Goal: Transaction & Acquisition: Book appointment/travel/reservation

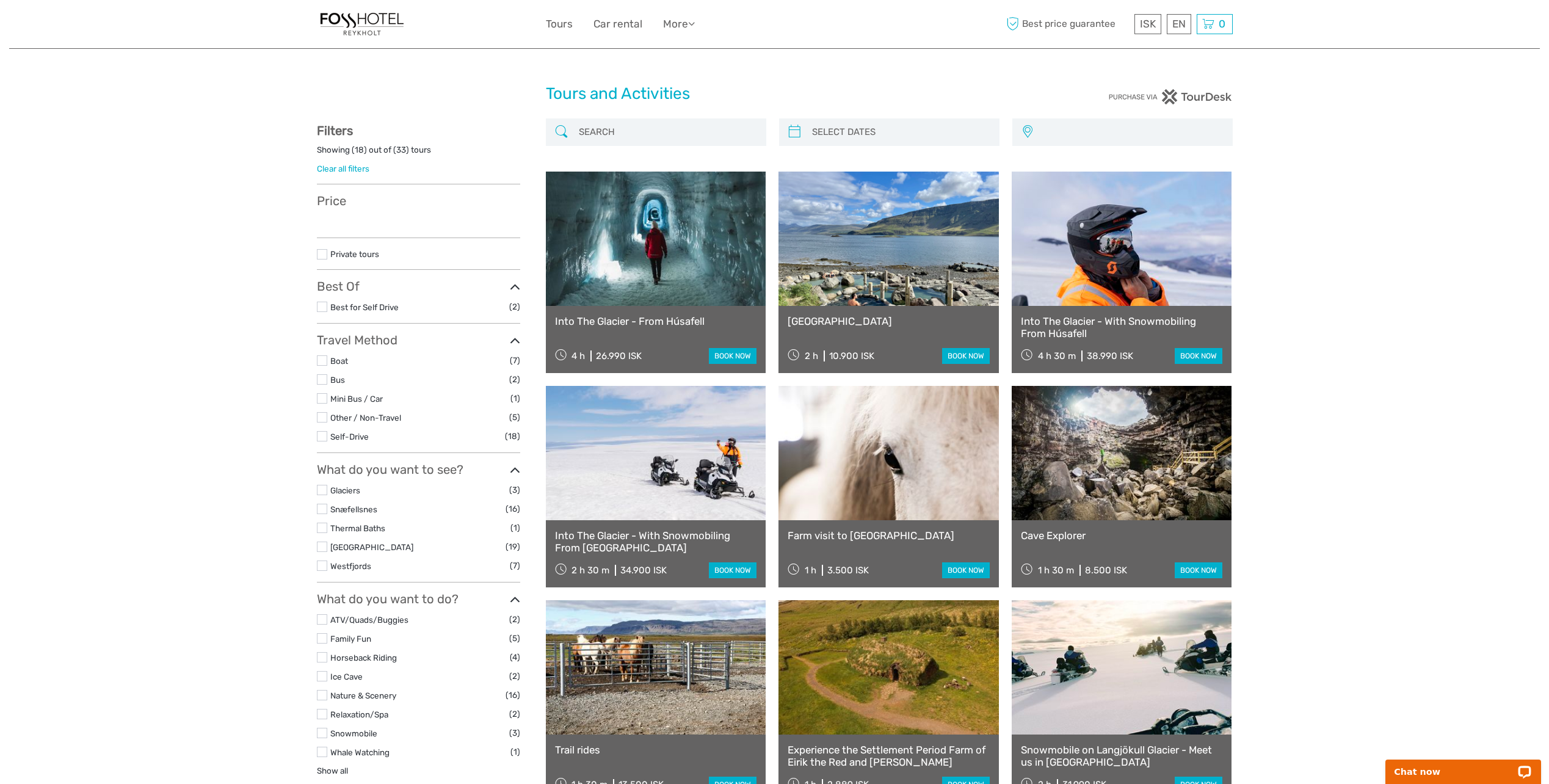
click at [807, 129] on input "search" at bounding box center [900, 131] width 187 height 21
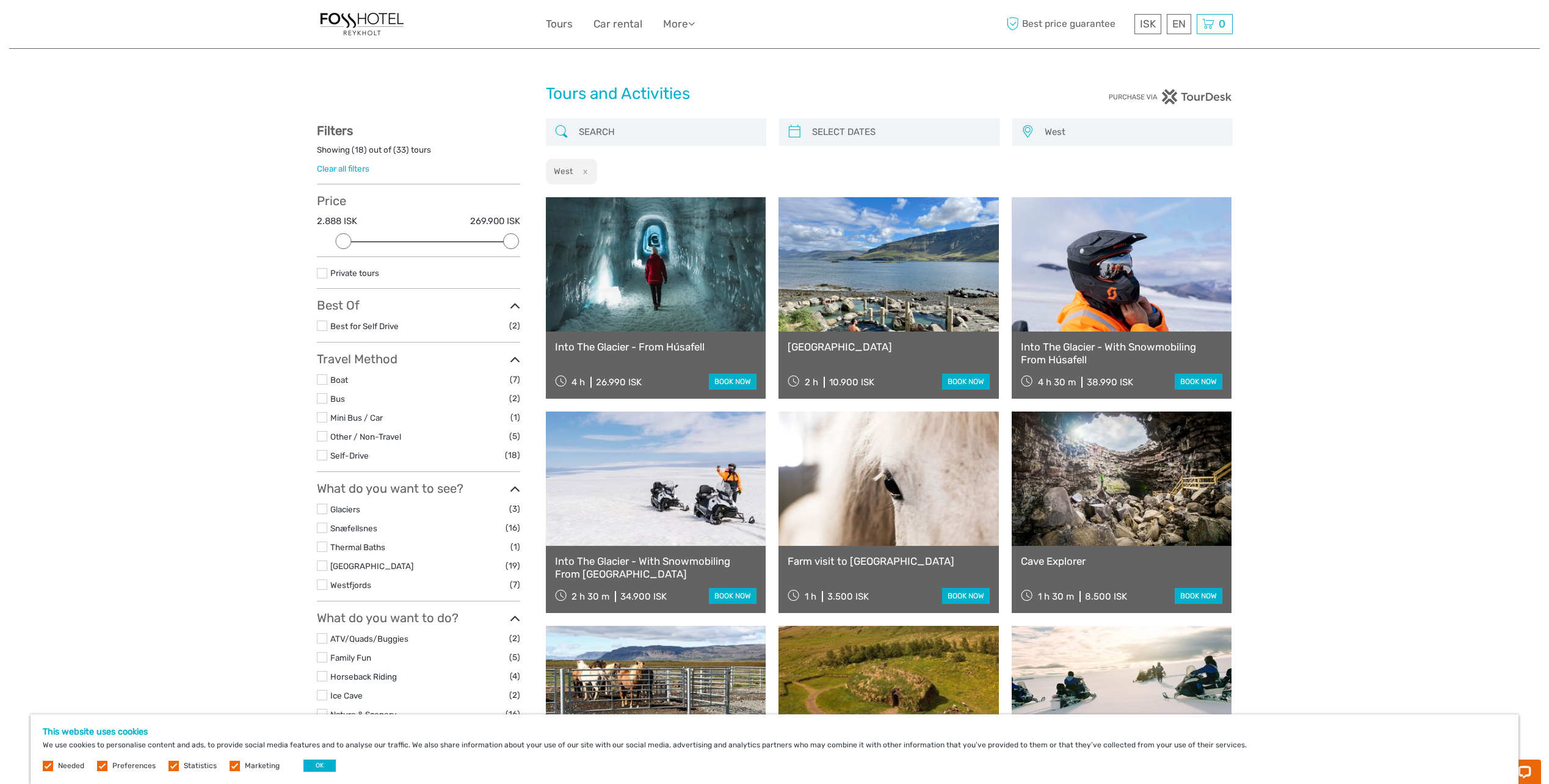
click at [795, 133] on icon at bounding box center [794, 131] width 13 height 19
type input "04/09/2025"
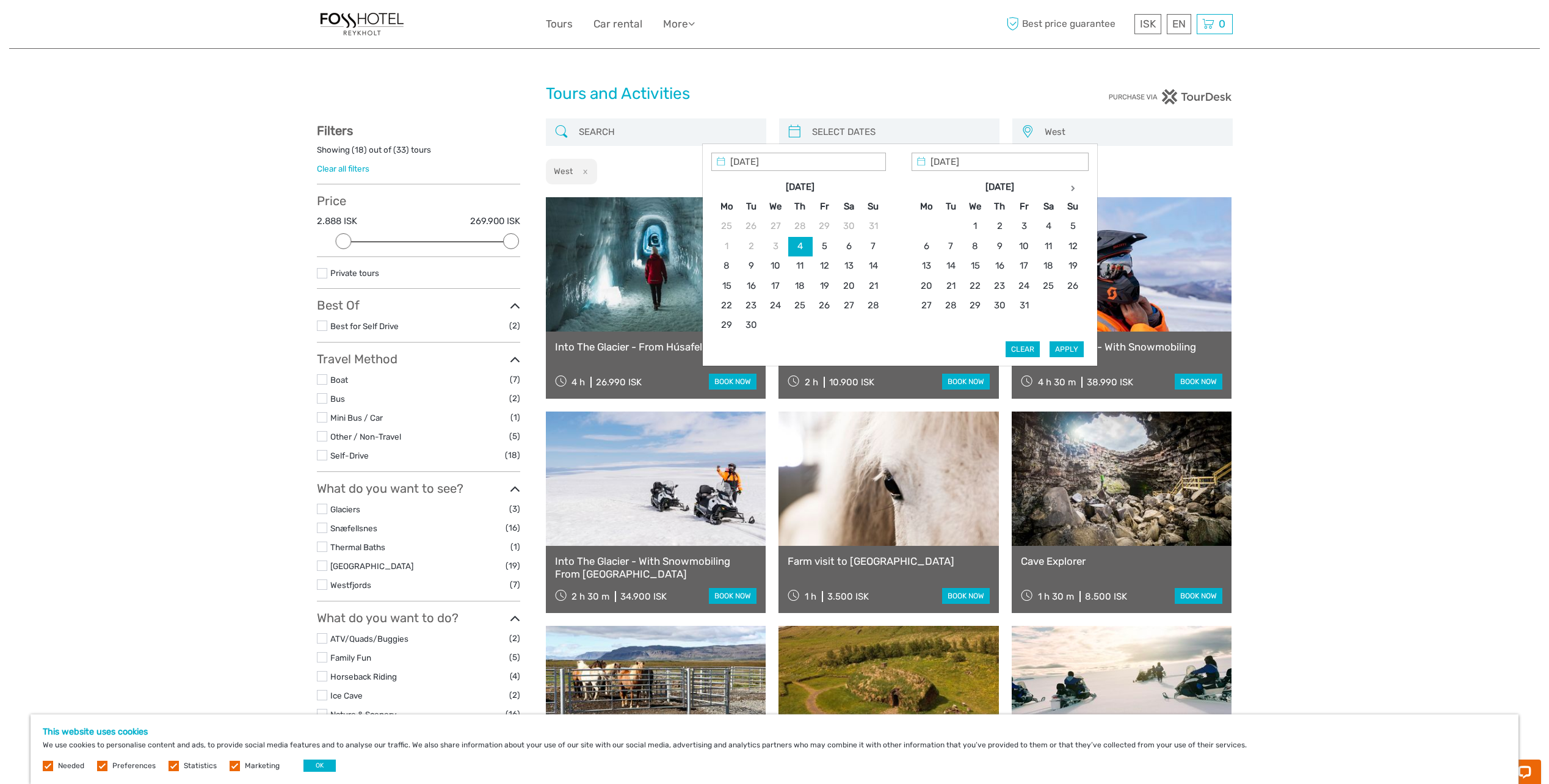
click at [1066, 183] on th at bounding box center [1072, 187] width 25 height 19
type input "05/01/2026"
type input "28/01/2026"
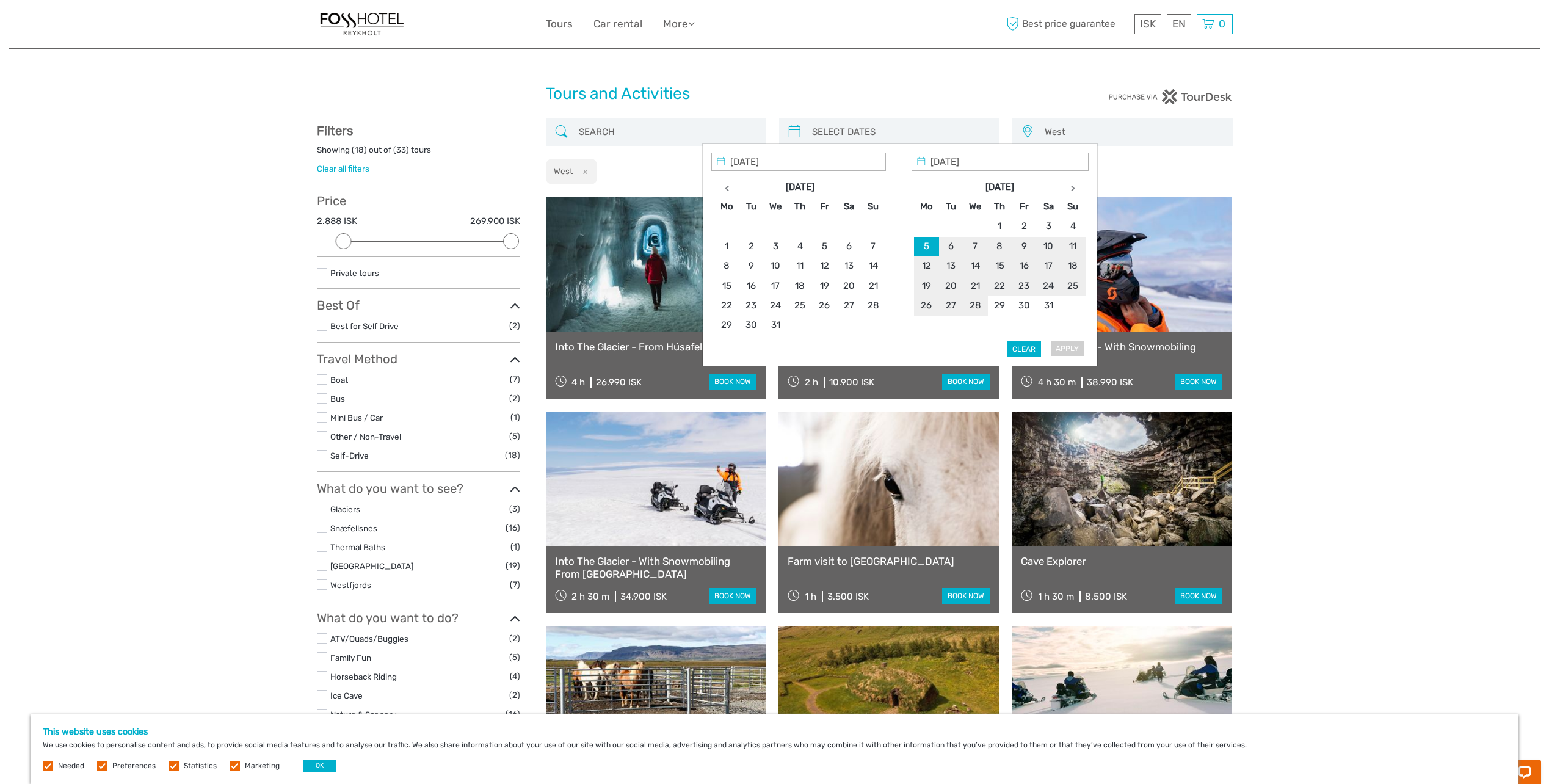
click at [1025, 344] on button "Clear" at bounding box center [1023, 348] width 34 height 16
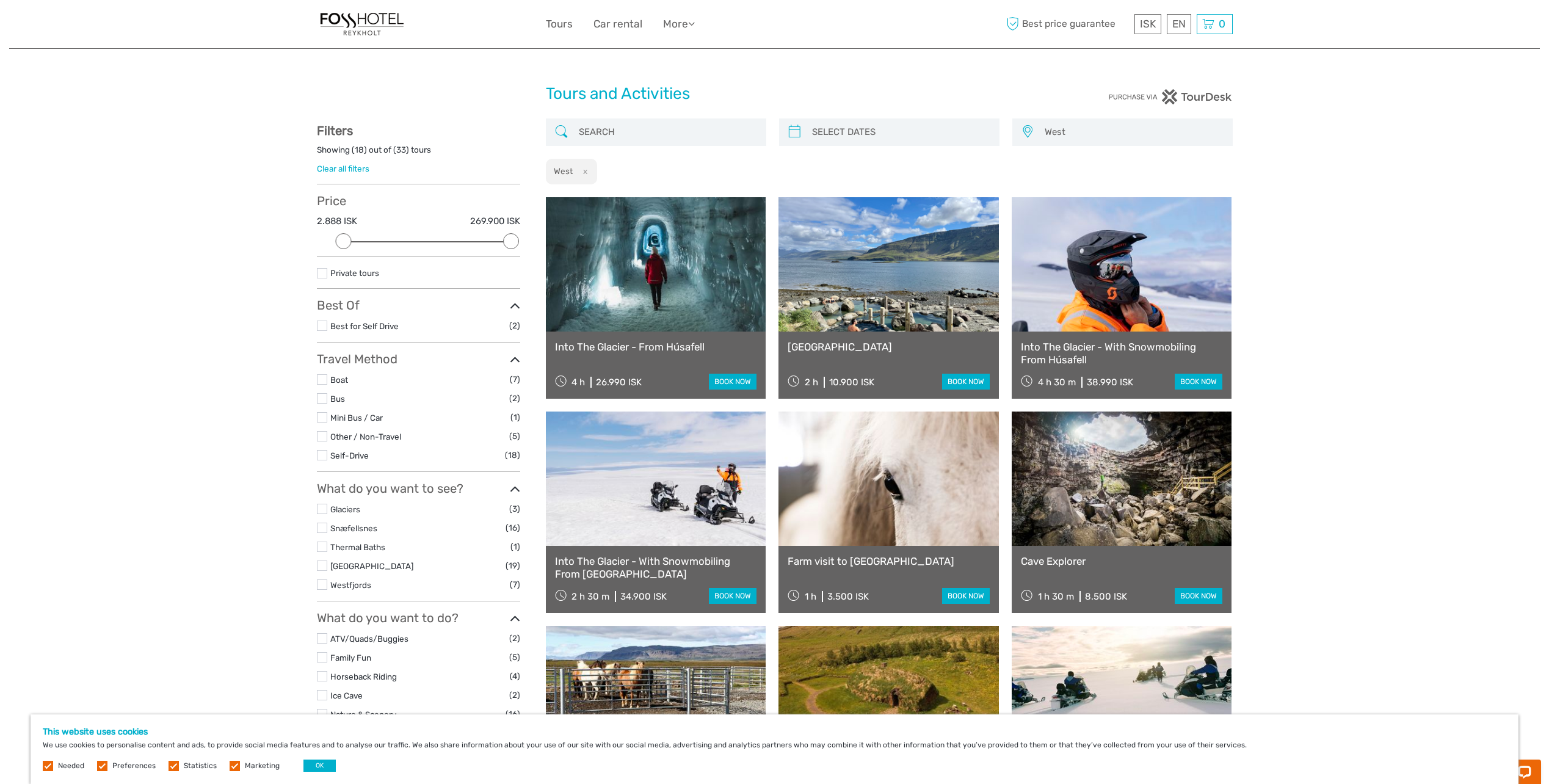
type input "04/09/2025"
click at [829, 131] on input "search" at bounding box center [900, 131] width 187 height 21
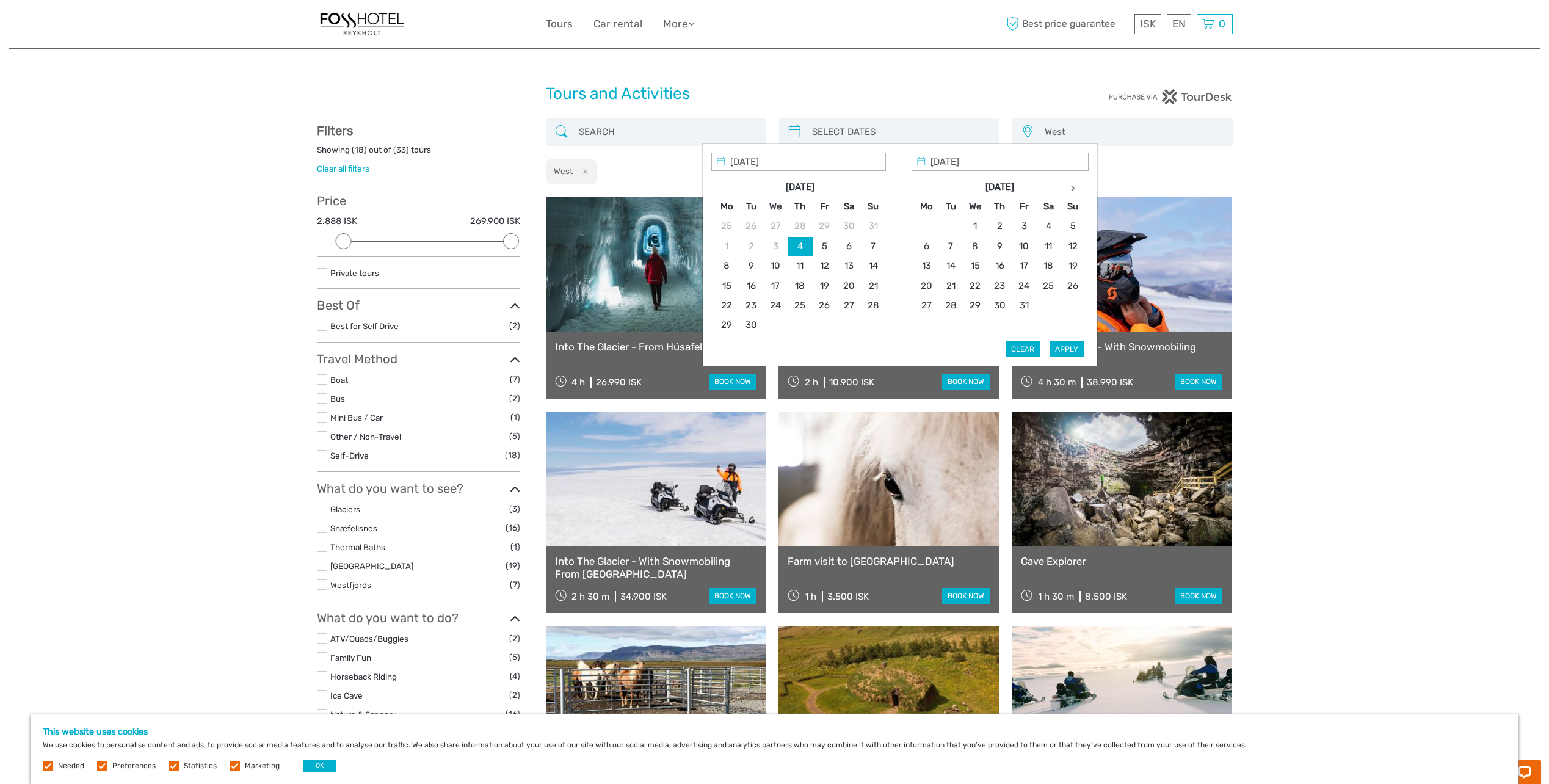
click at [1072, 184] on th at bounding box center [1072, 187] width 25 height 19
type input "05/01/2026"
type input "06/01/2026"
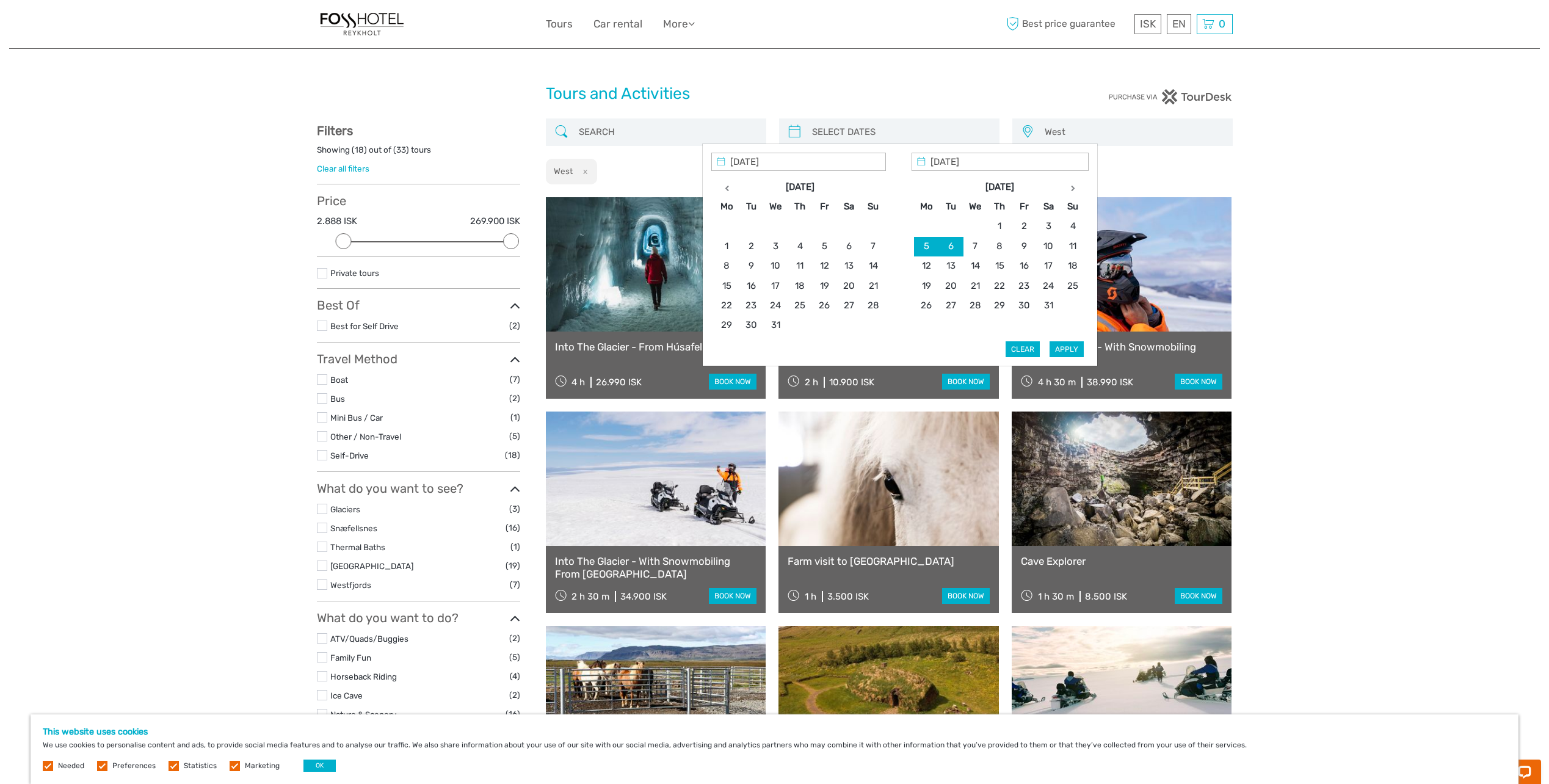
type input "03/01/2026"
type input "06/01/2026"
type input "03/01/2026"
click at [1065, 351] on button "Apply" at bounding box center [1066, 348] width 34 height 16
type input "03/01/2026 - 06/01/2026"
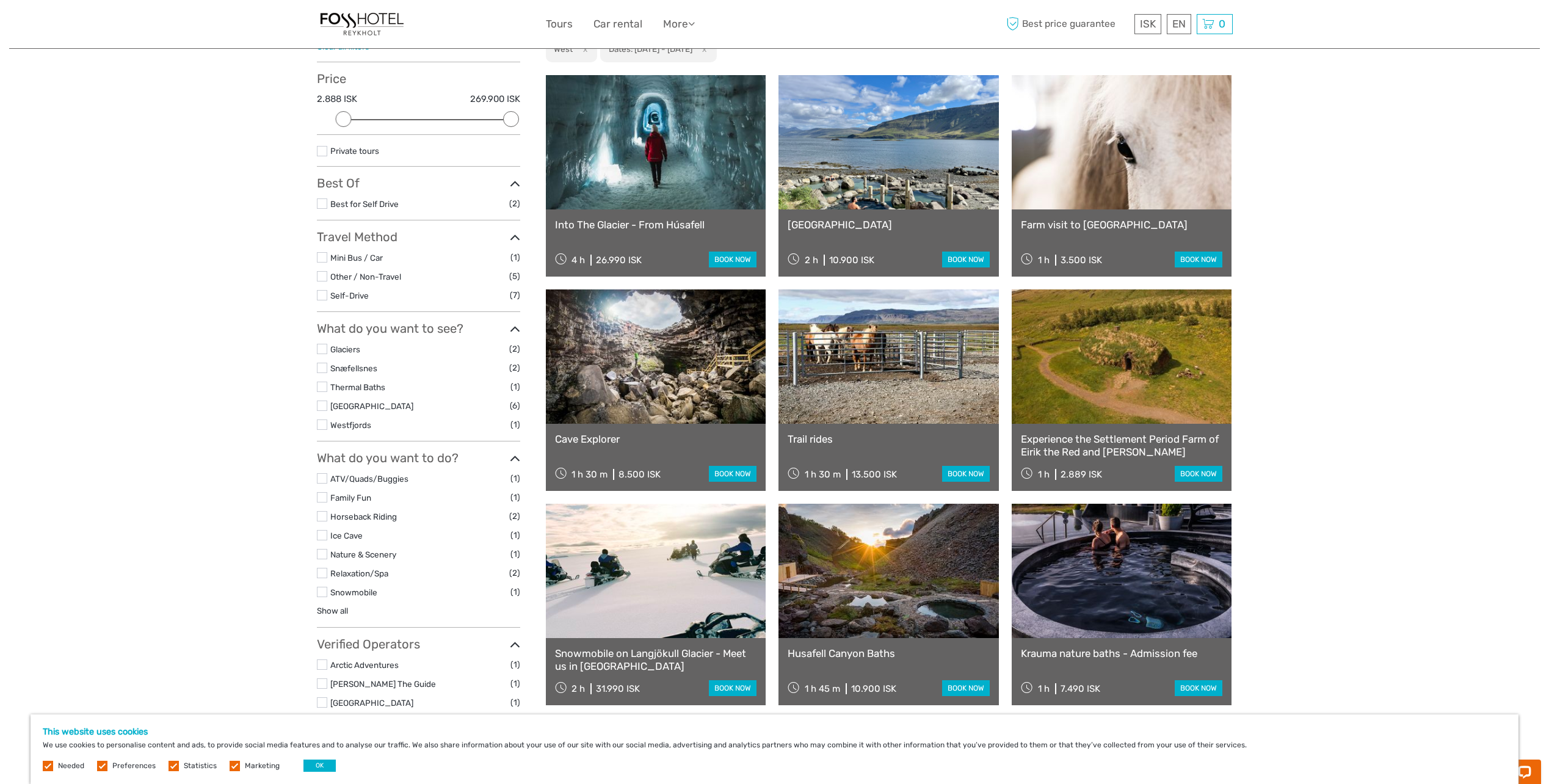
scroll to position [61, 0]
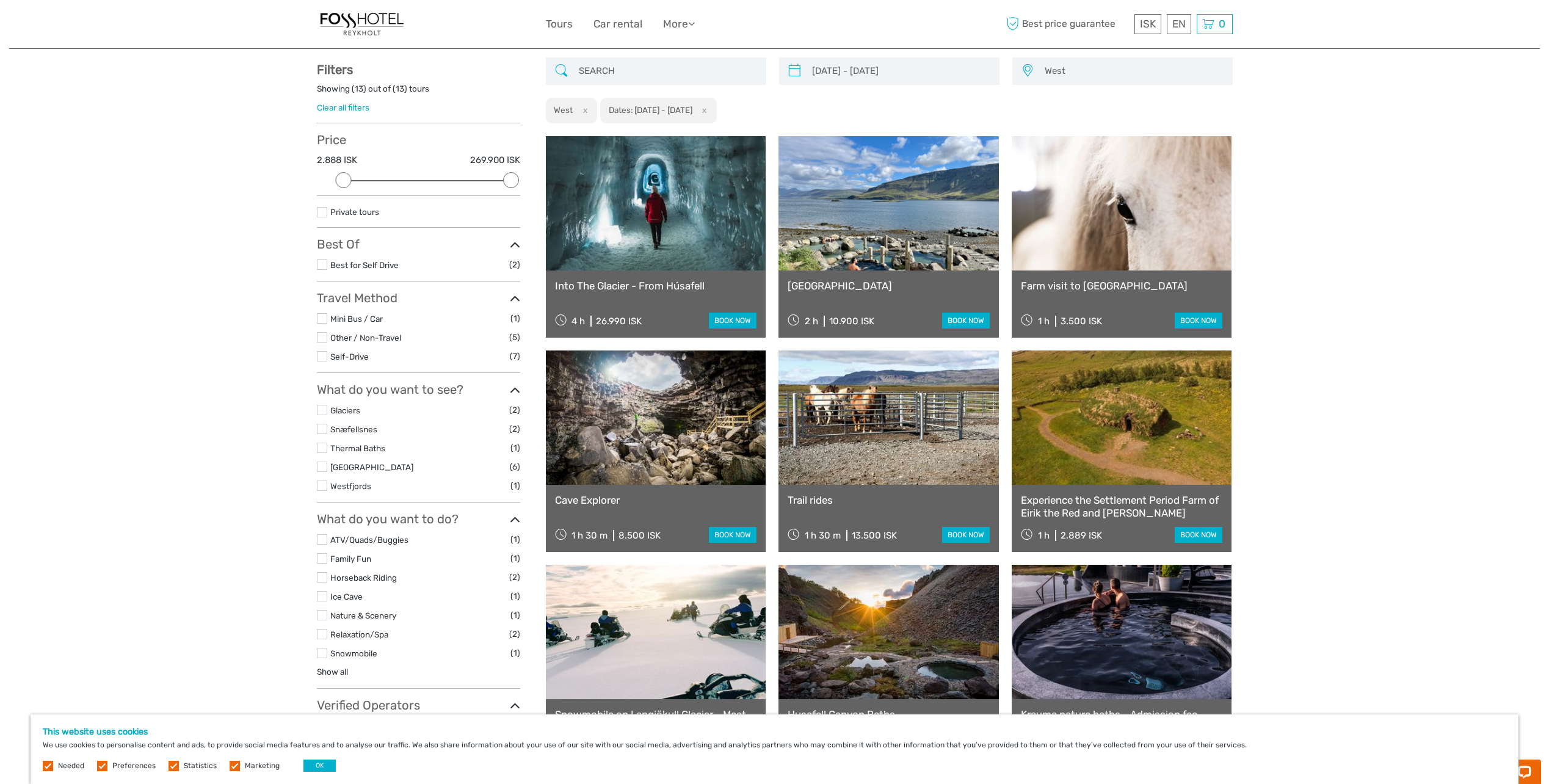
click at [647, 205] on link at bounding box center [656, 203] width 221 height 134
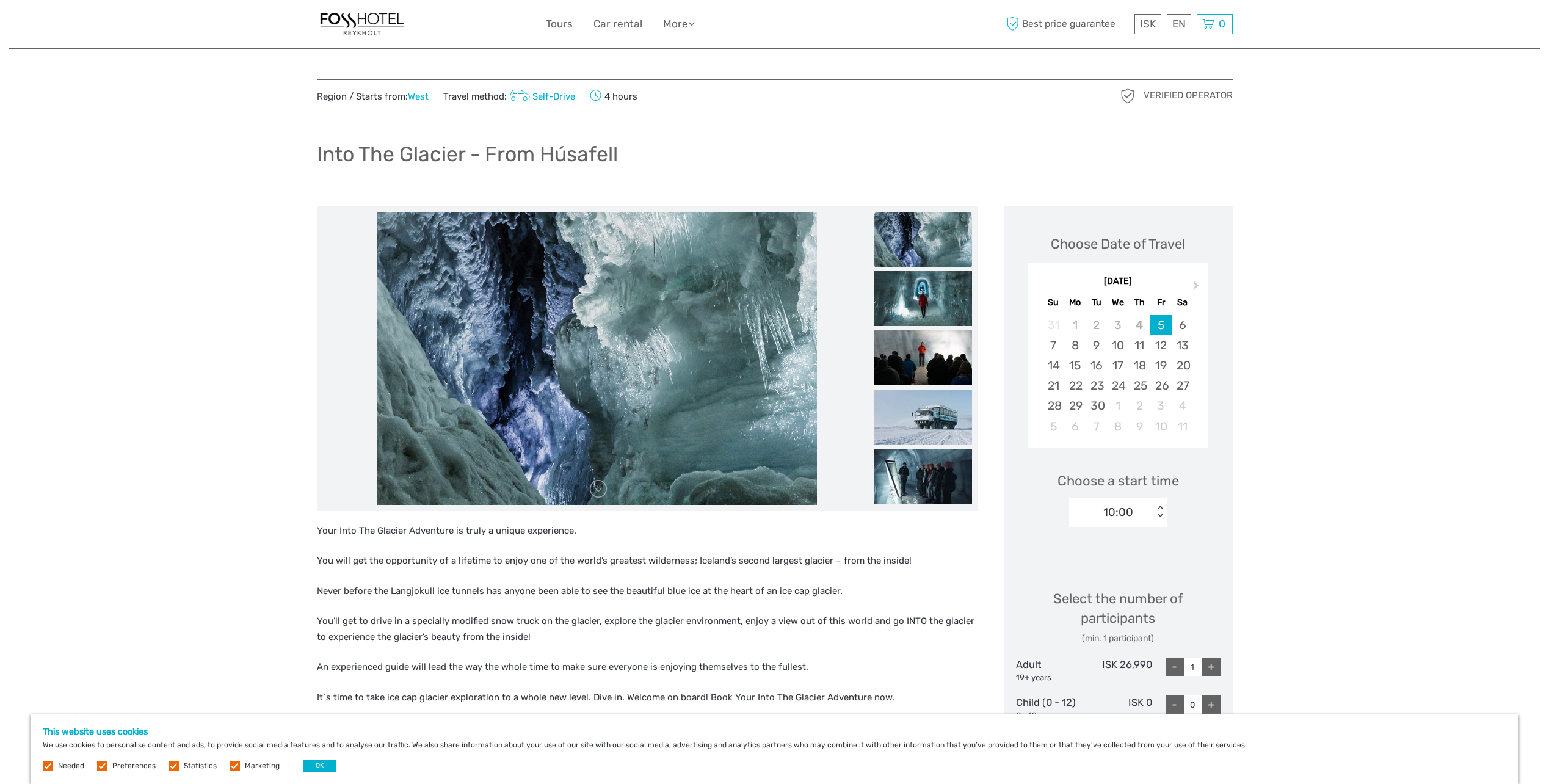
click at [920, 307] on img at bounding box center [923, 299] width 97 height 55
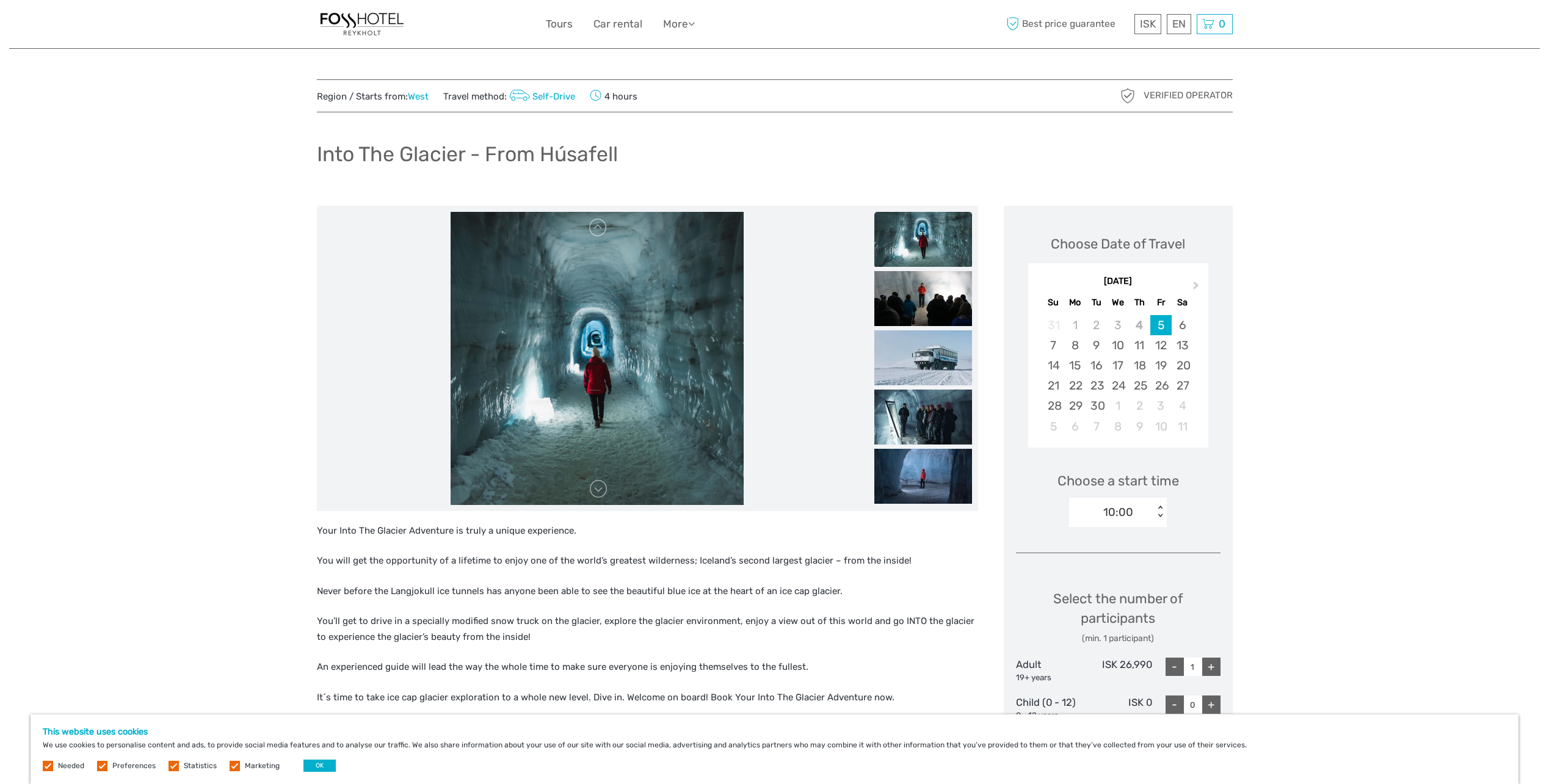
click at [917, 347] on img at bounding box center [923, 358] width 97 height 55
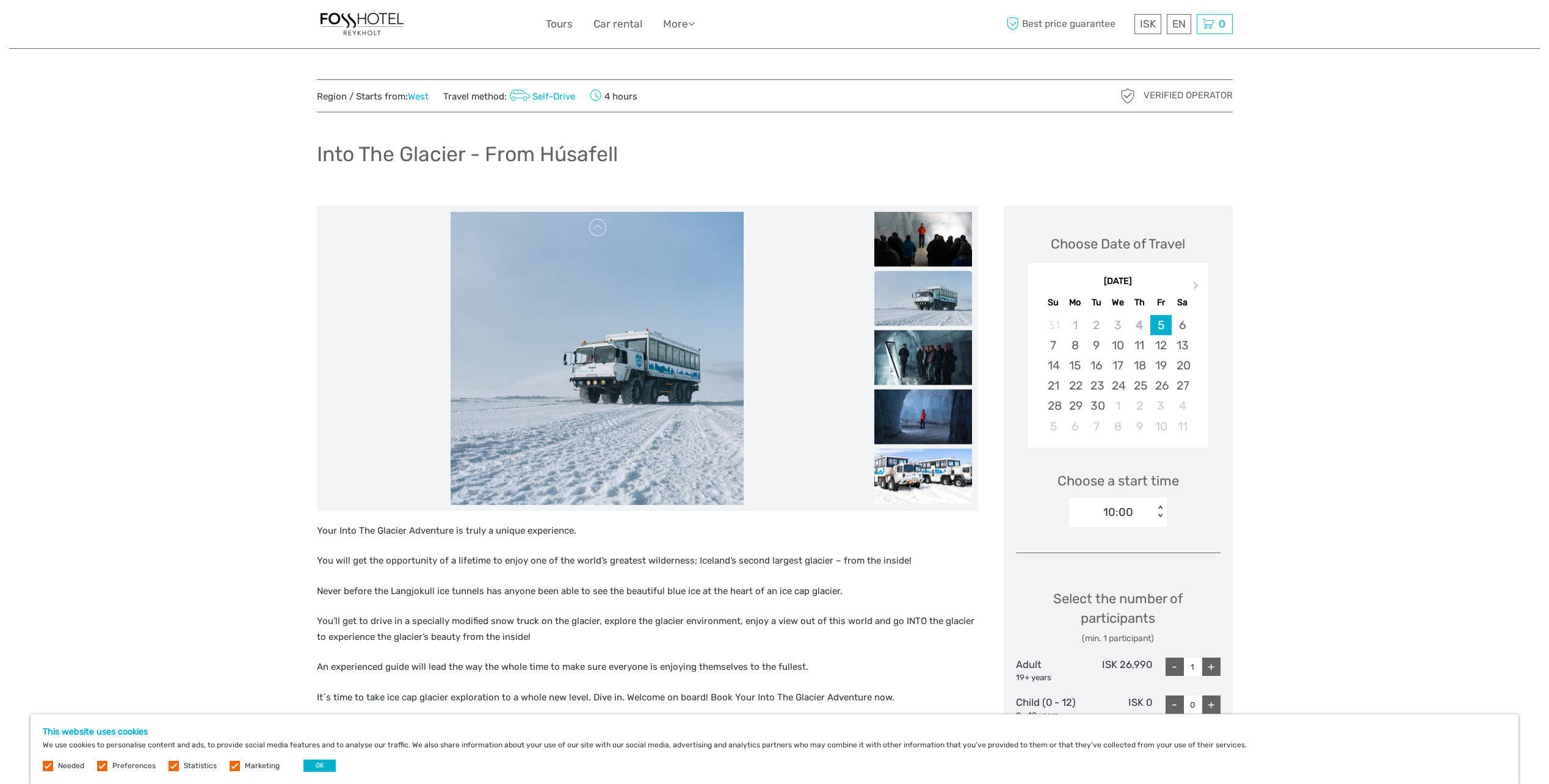
click at [909, 369] on img at bounding box center [923, 358] width 97 height 55
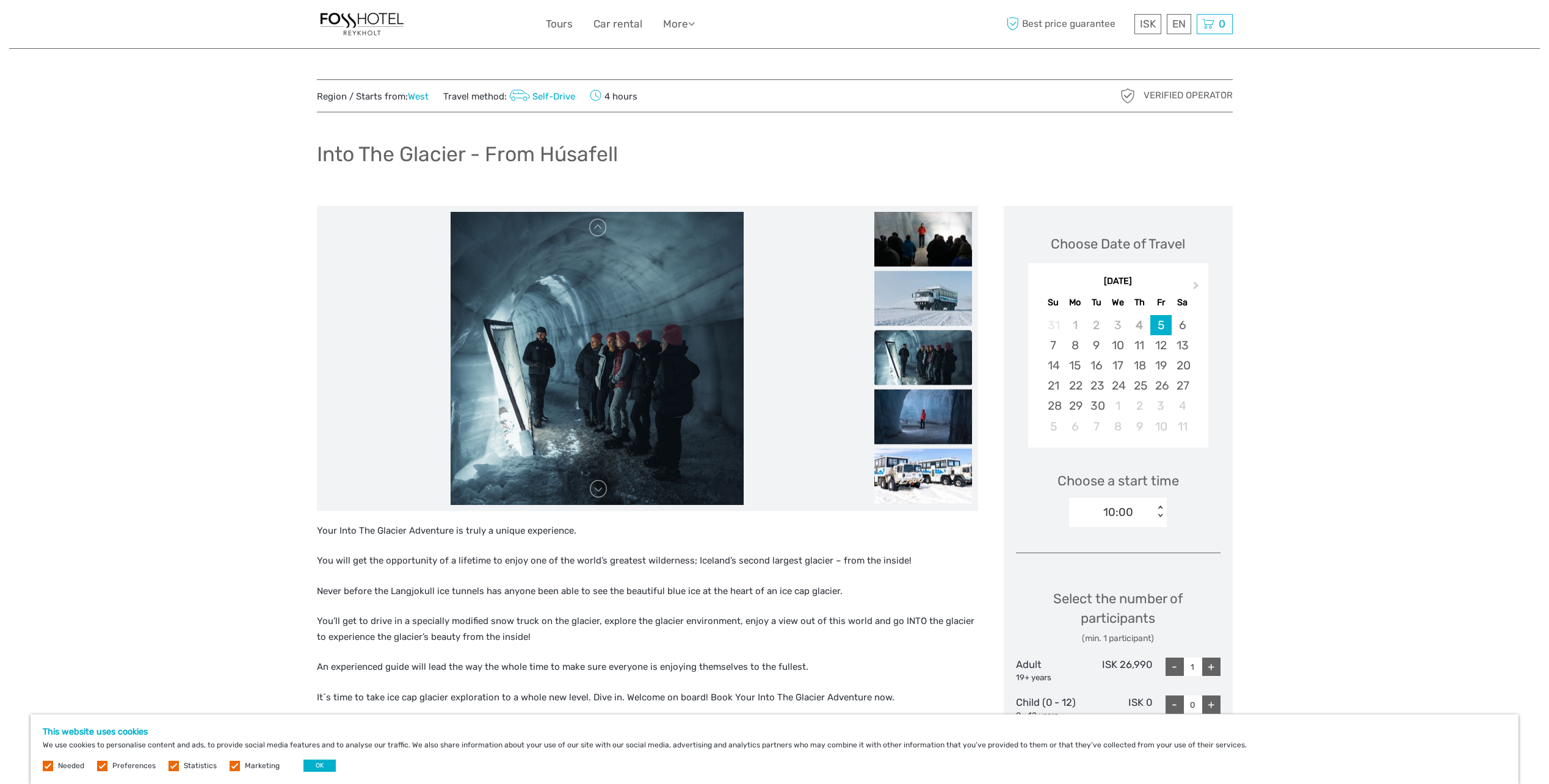
click at [917, 413] on img at bounding box center [923, 416] width 97 height 55
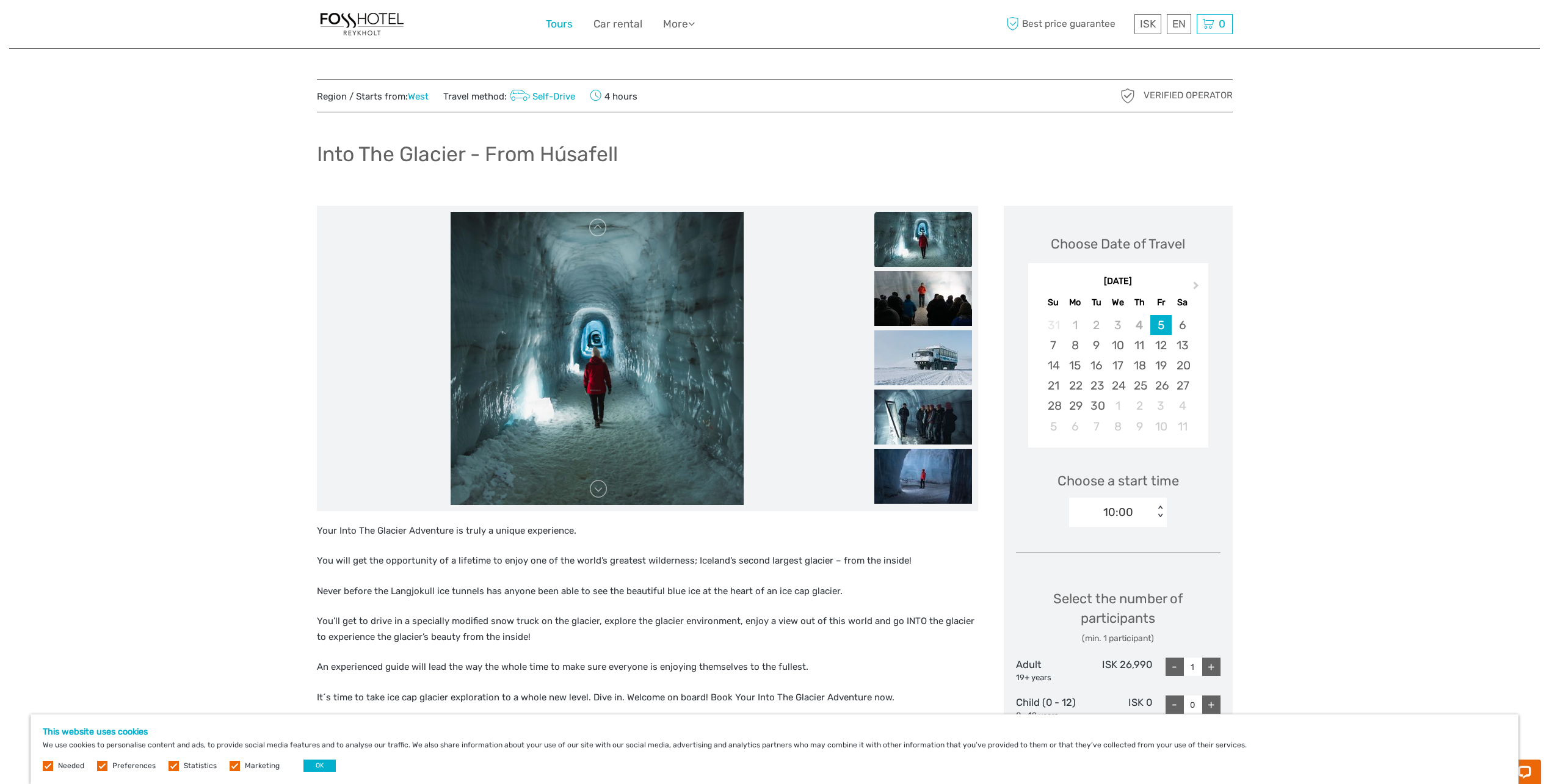
click at [556, 26] on link "Tours" at bounding box center [559, 24] width 27 height 17
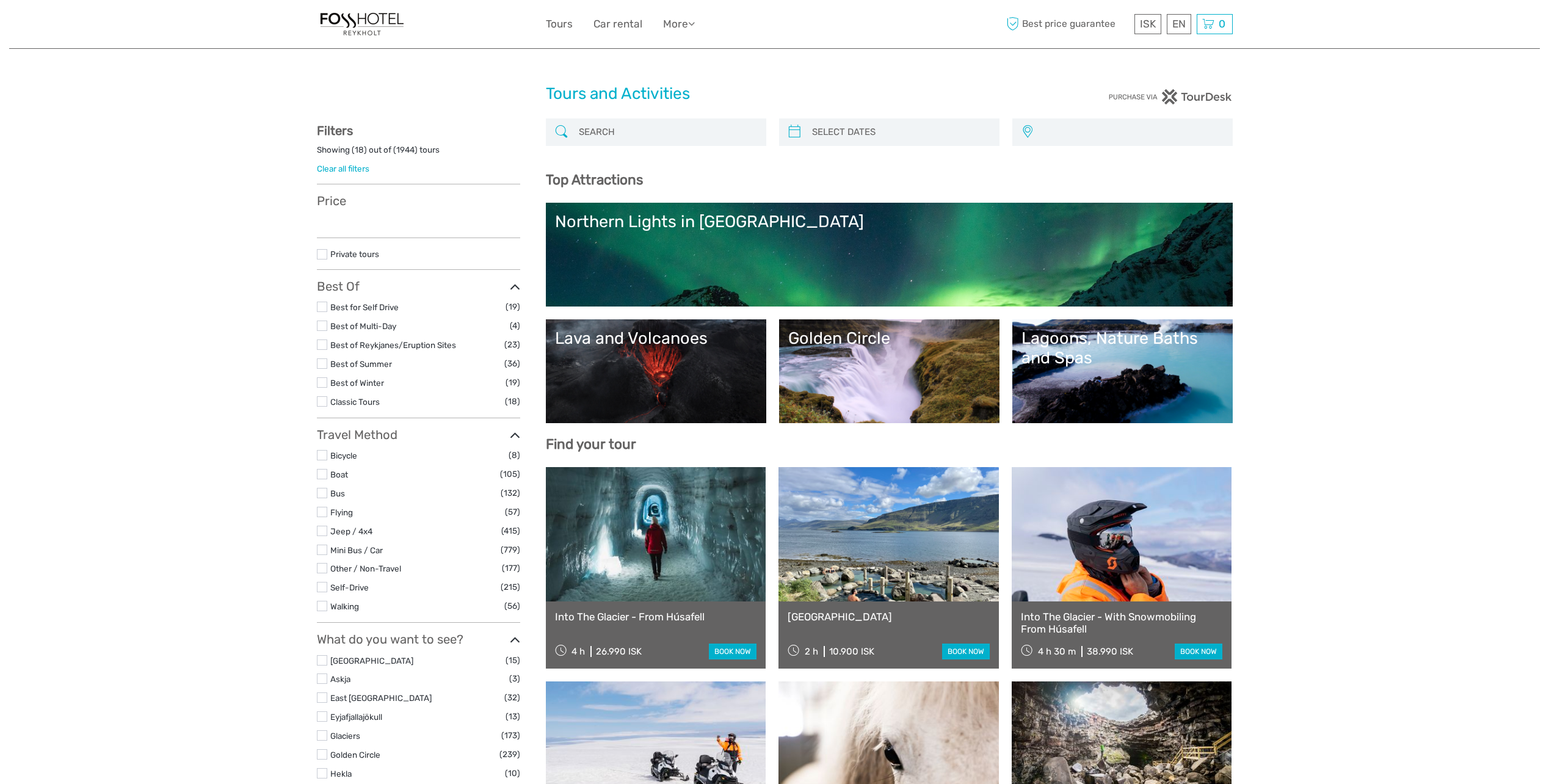
select select
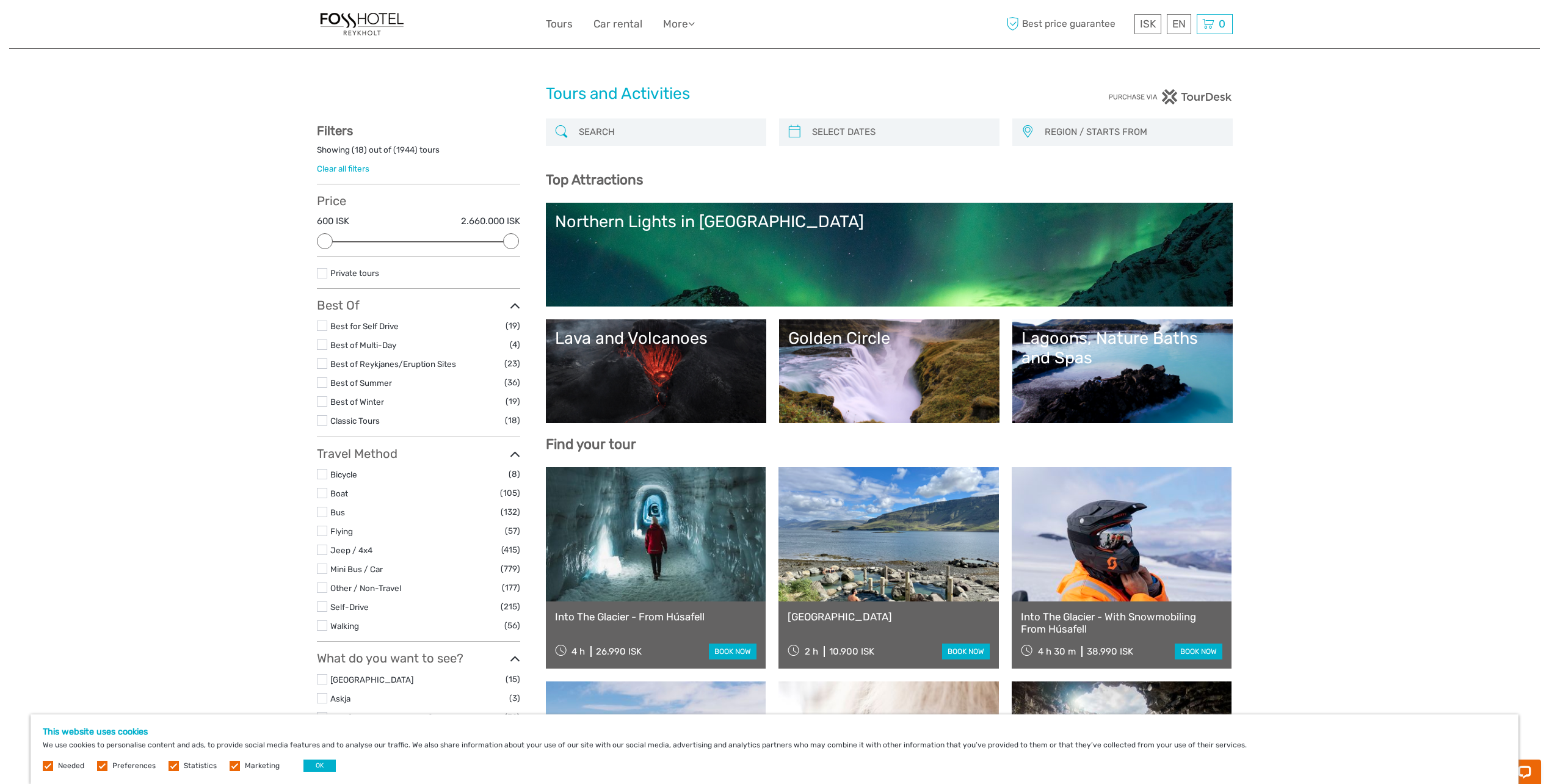
type input "04/09/2025"
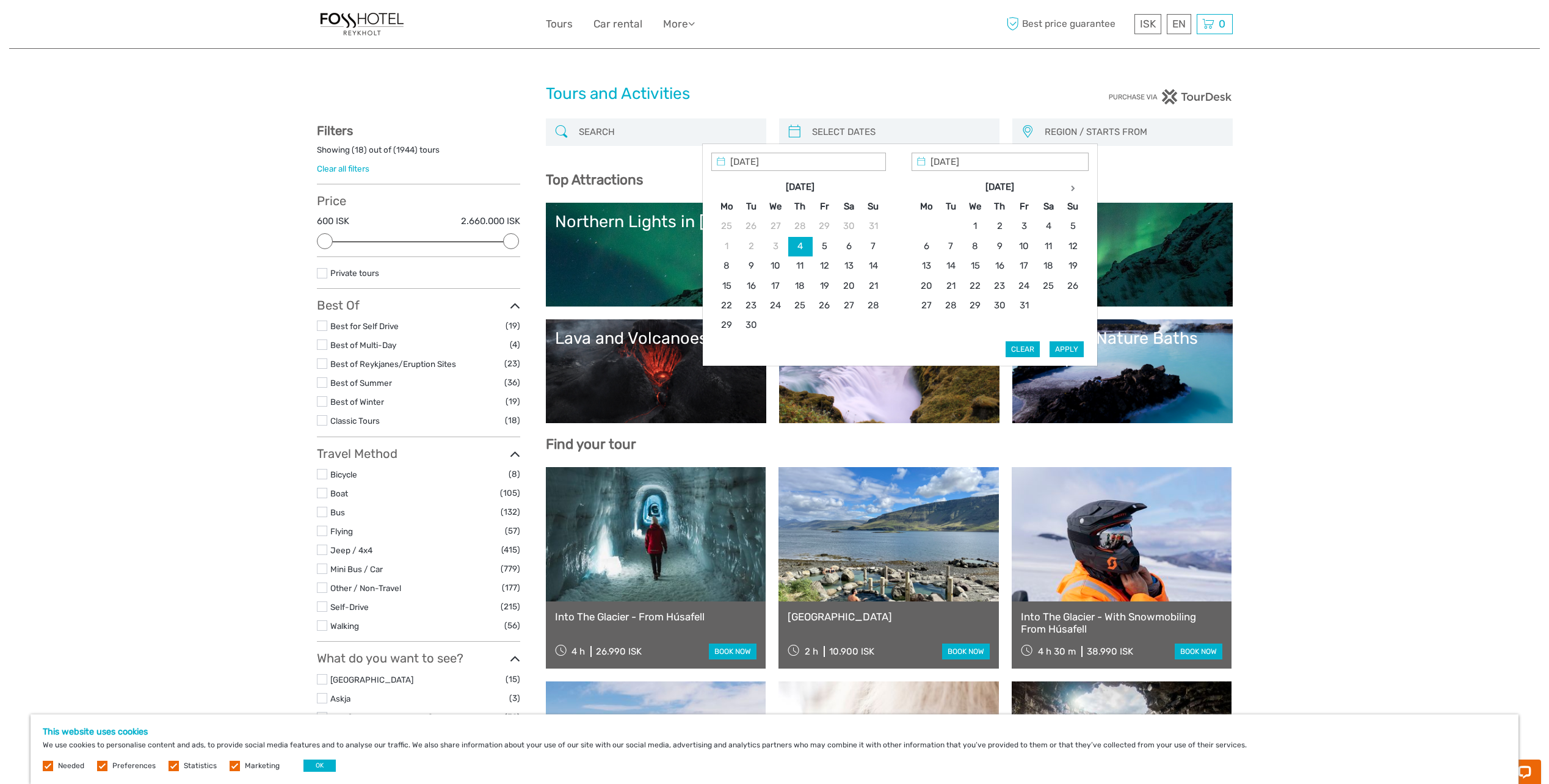
click at [829, 131] on input "search" at bounding box center [900, 131] width 187 height 21
click at [1068, 187] on th at bounding box center [1072, 187] width 25 height 19
type input "04/01/2026"
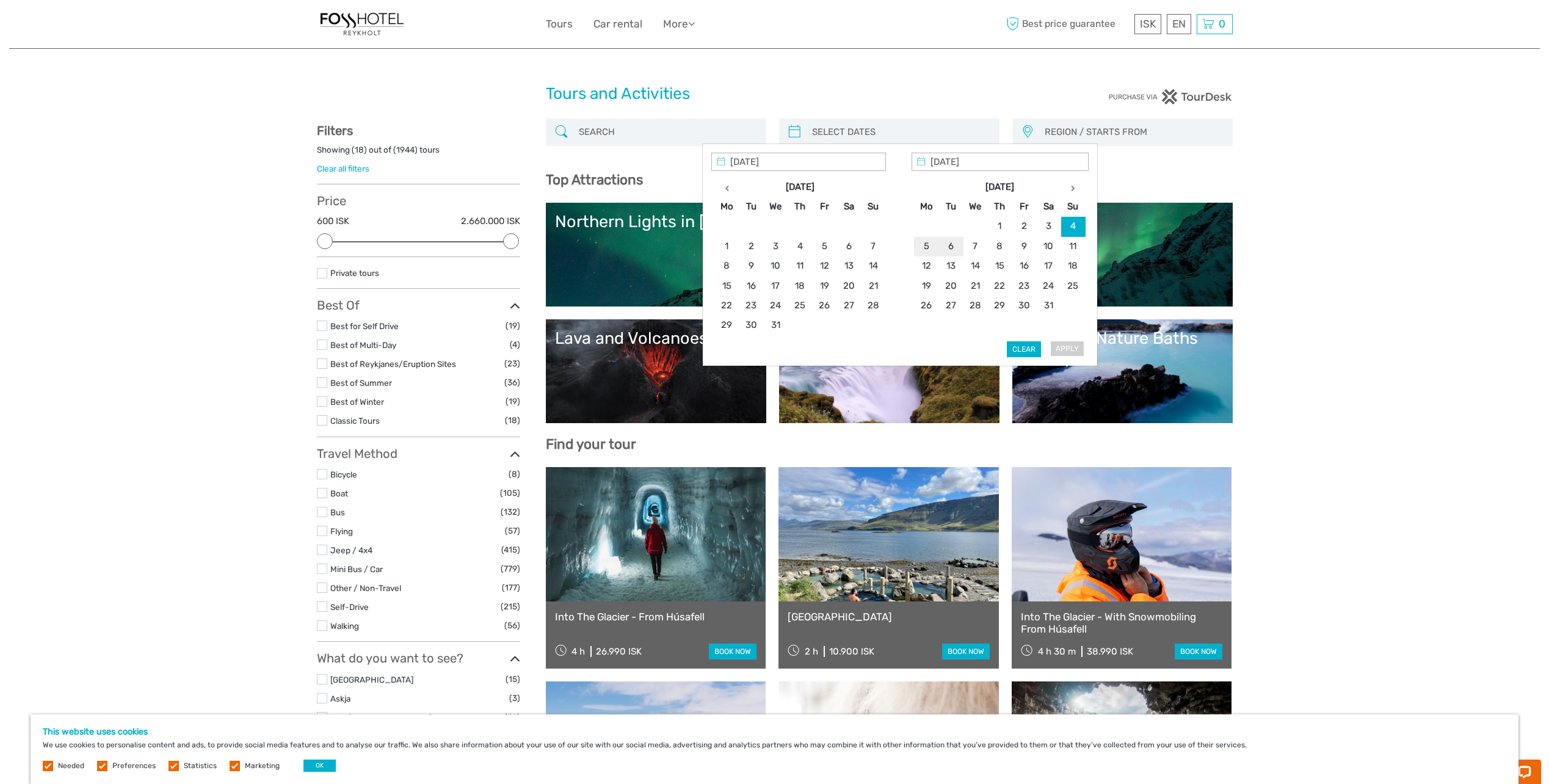
type input "[DATE]"
click at [1063, 345] on button "Apply" at bounding box center [1066, 348] width 34 height 16
type input "04/01/2026 - 05/01/2026"
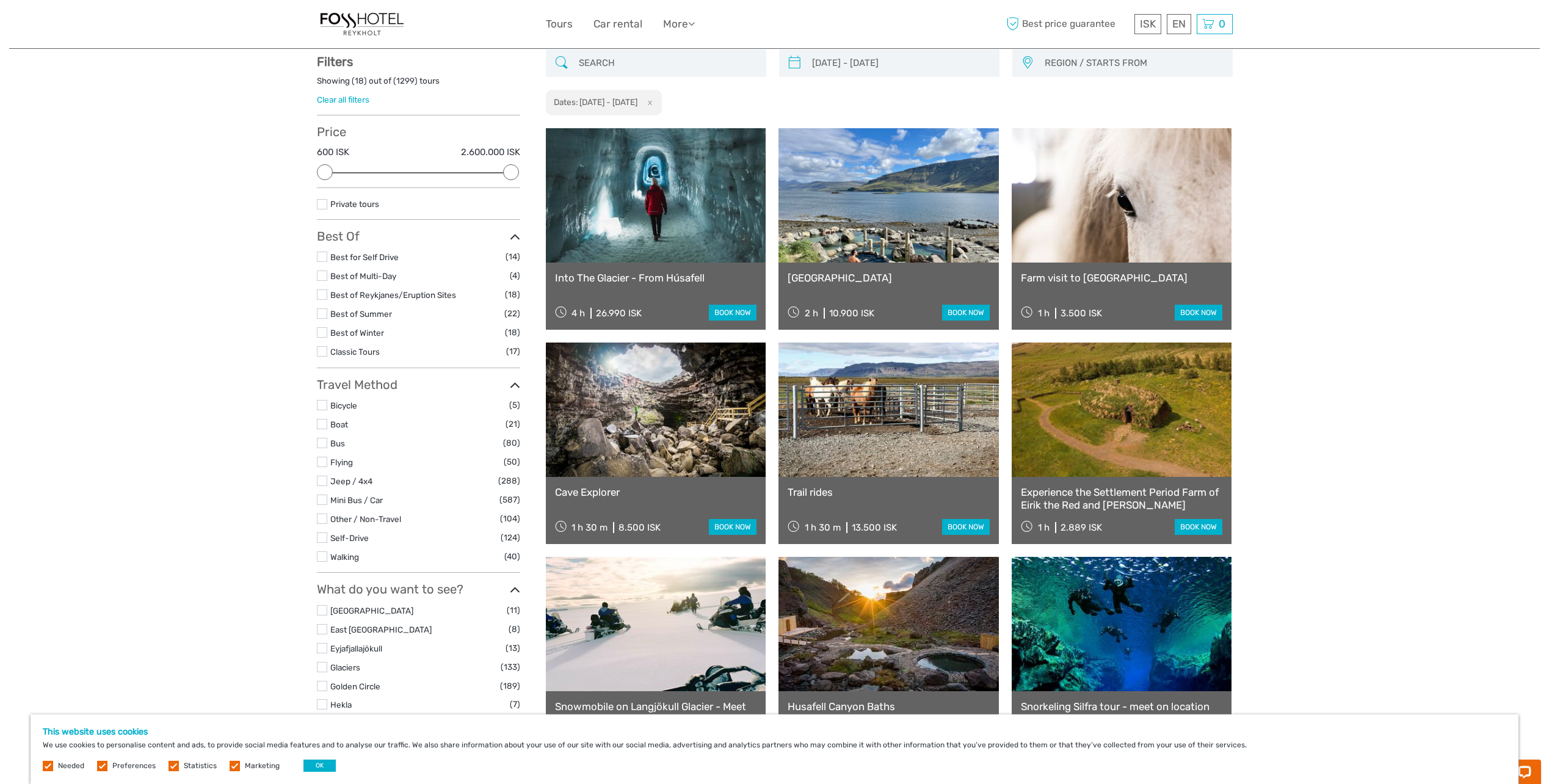
scroll to position [70, 0]
click at [891, 408] on link at bounding box center [889, 409] width 221 height 134
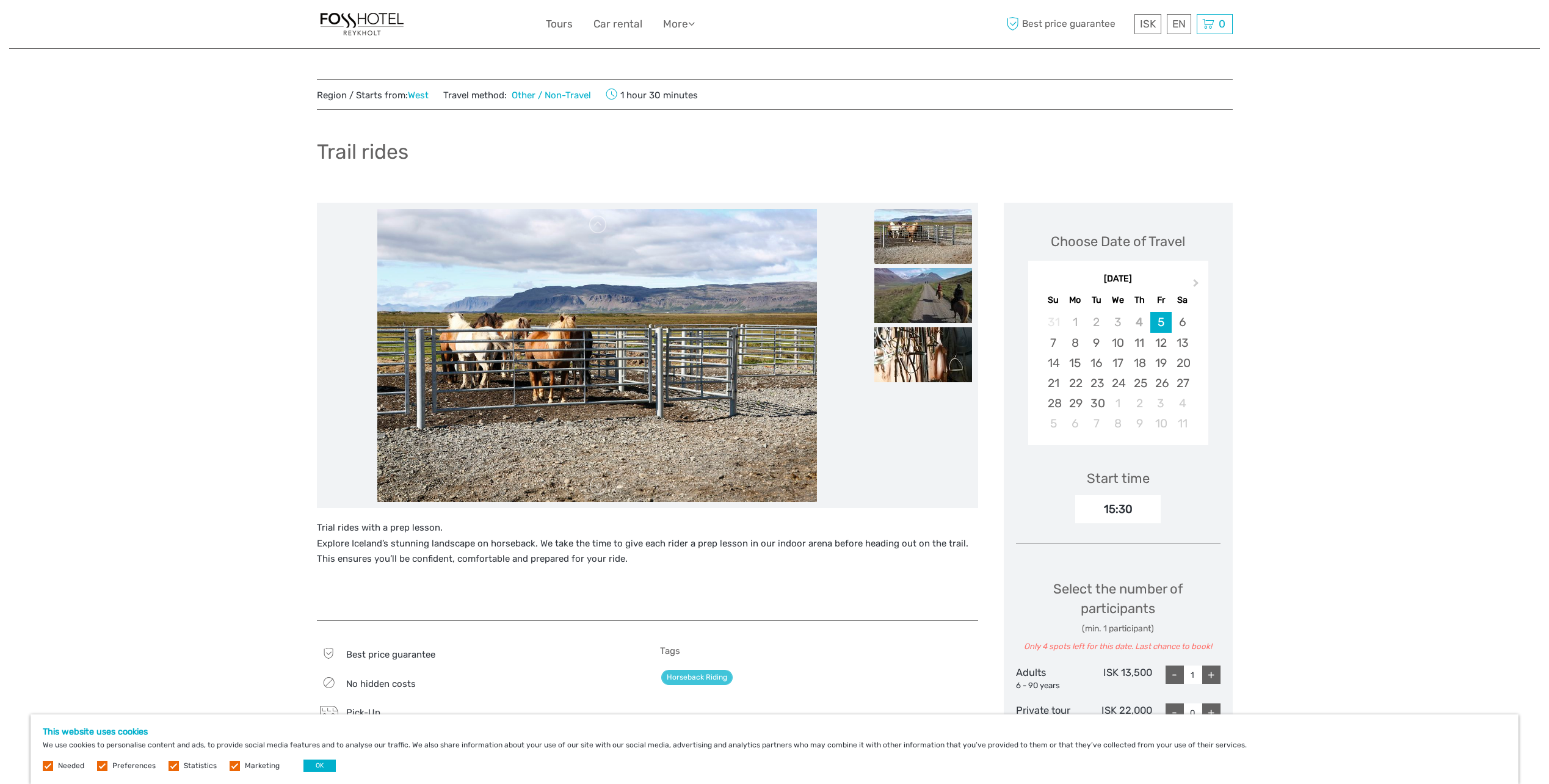
click at [933, 292] on img at bounding box center [923, 296] width 97 height 55
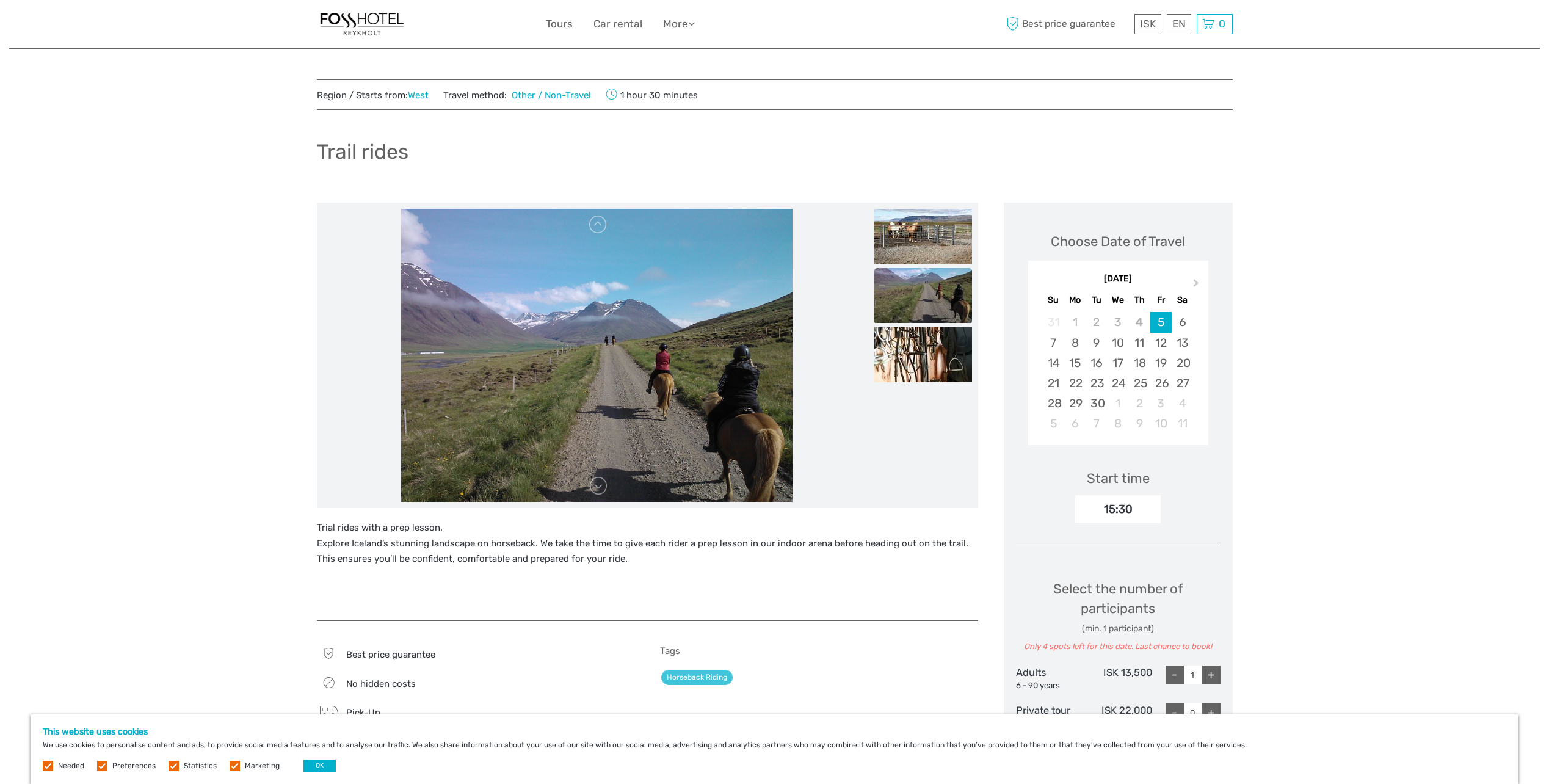
click at [929, 337] on img at bounding box center [923, 355] width 97 height 55
click at [1196, 280] on span "Next Month" at bounding box center [1196, 285] width 0 height 17
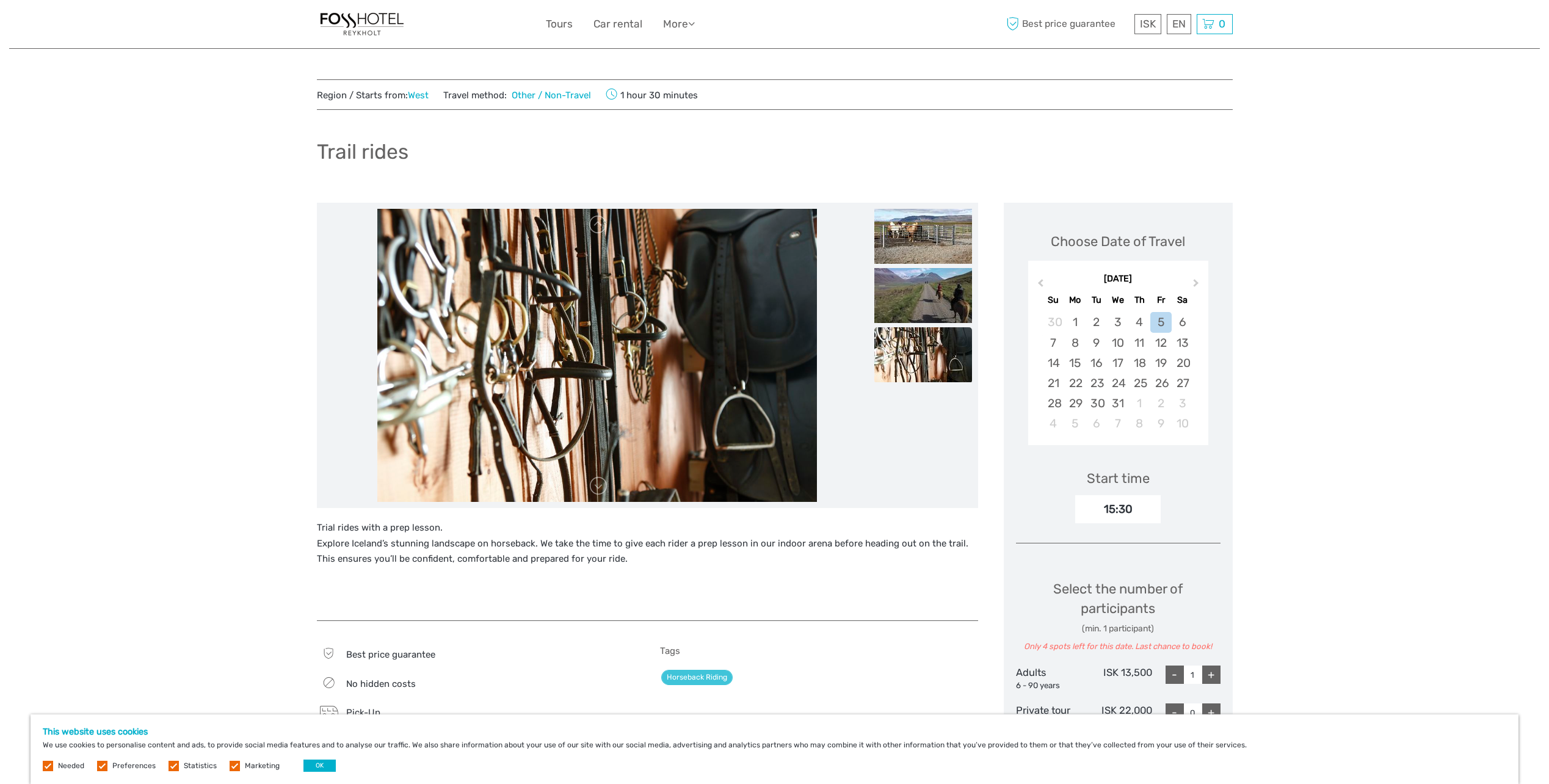
click at [1196, 280] on span "Next Month" at bounding box center [1196, 285] width 0 height 17
click at [1057, 346] on div "4" at bounding box center [1053, 343] width 21 height 20
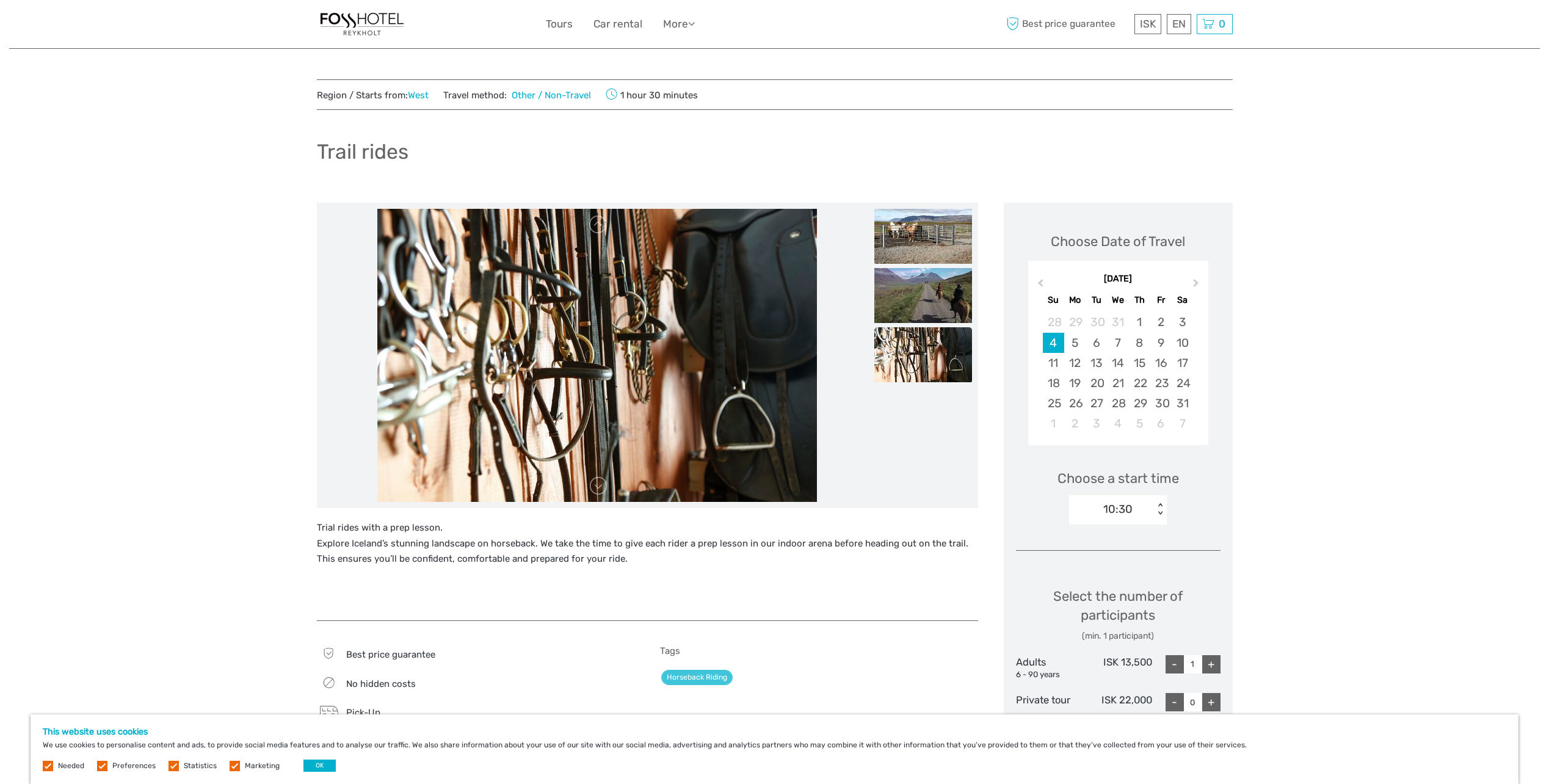
click at [1075, 343] on div "5" at bounding box center [1074, 343] width 21 height 20
click at [1155, 511] on div "< >" at bounding box center [1159, 509] width 10 height 13
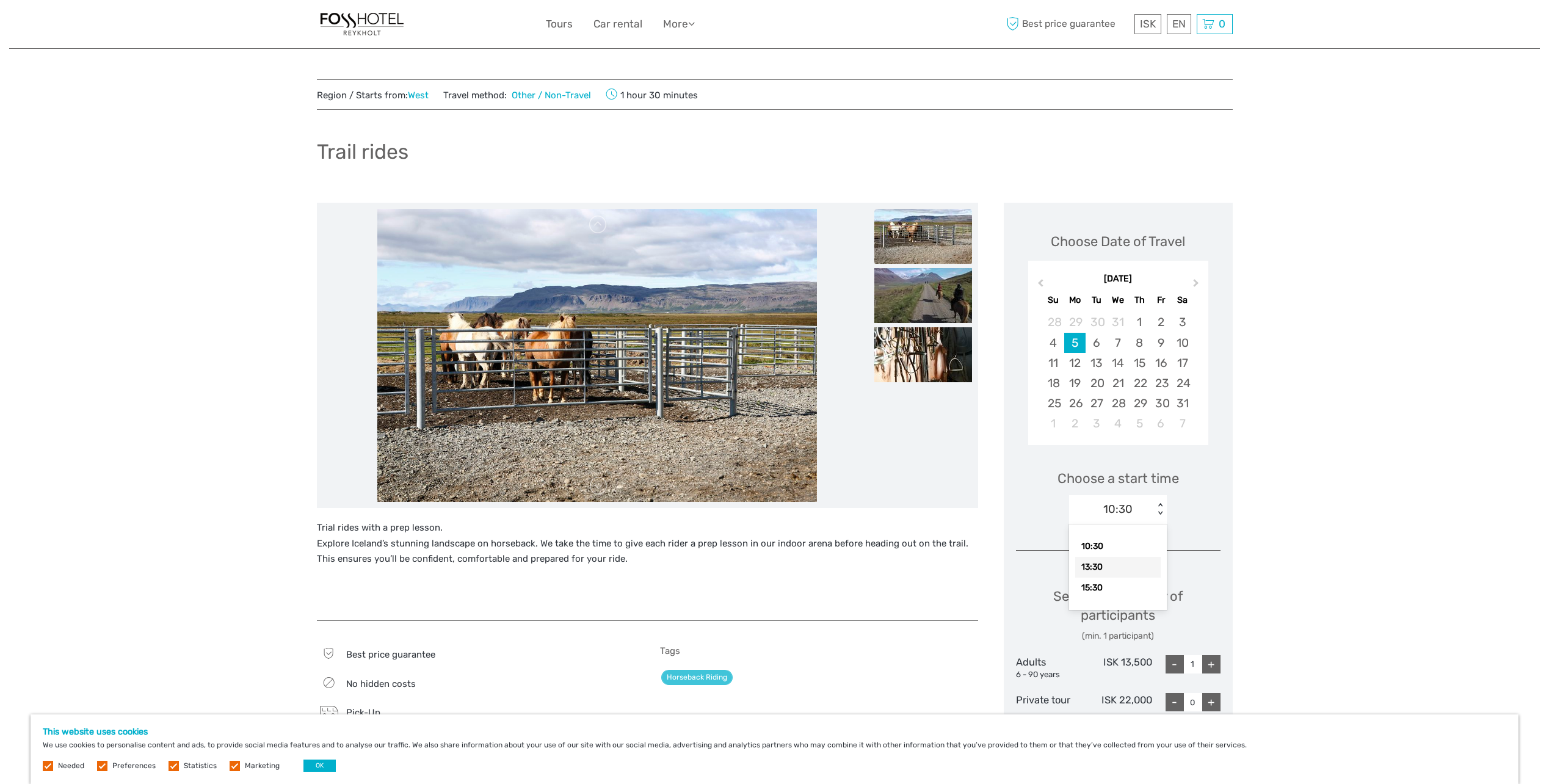
click at [1112, 573] on div "13:30" at bounding box center [1117, 567] width 85 height 21
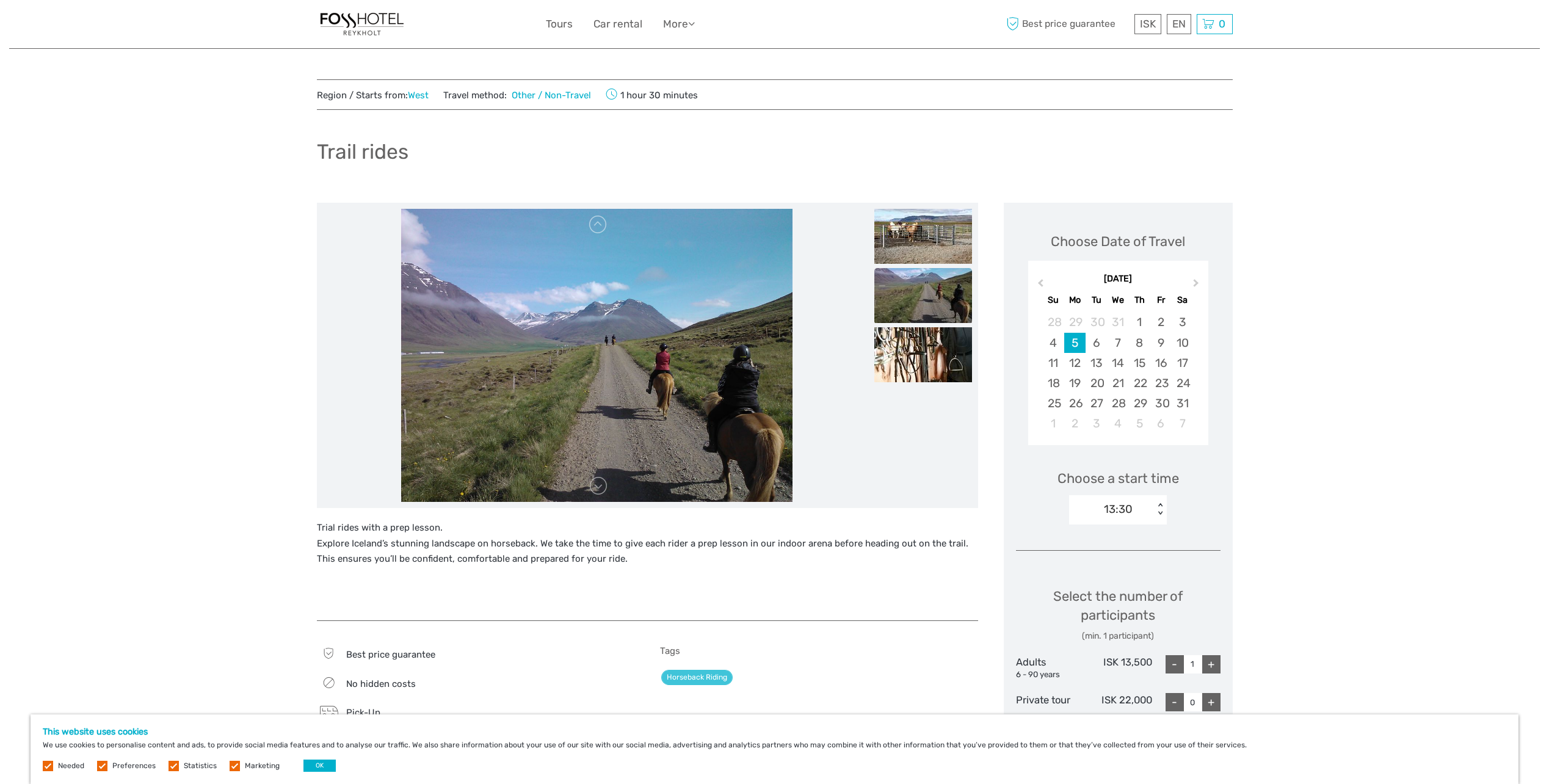
click at [556, 97] on link "Other / Non-Travel" at bounding box center [549, 96] width 85 height 11
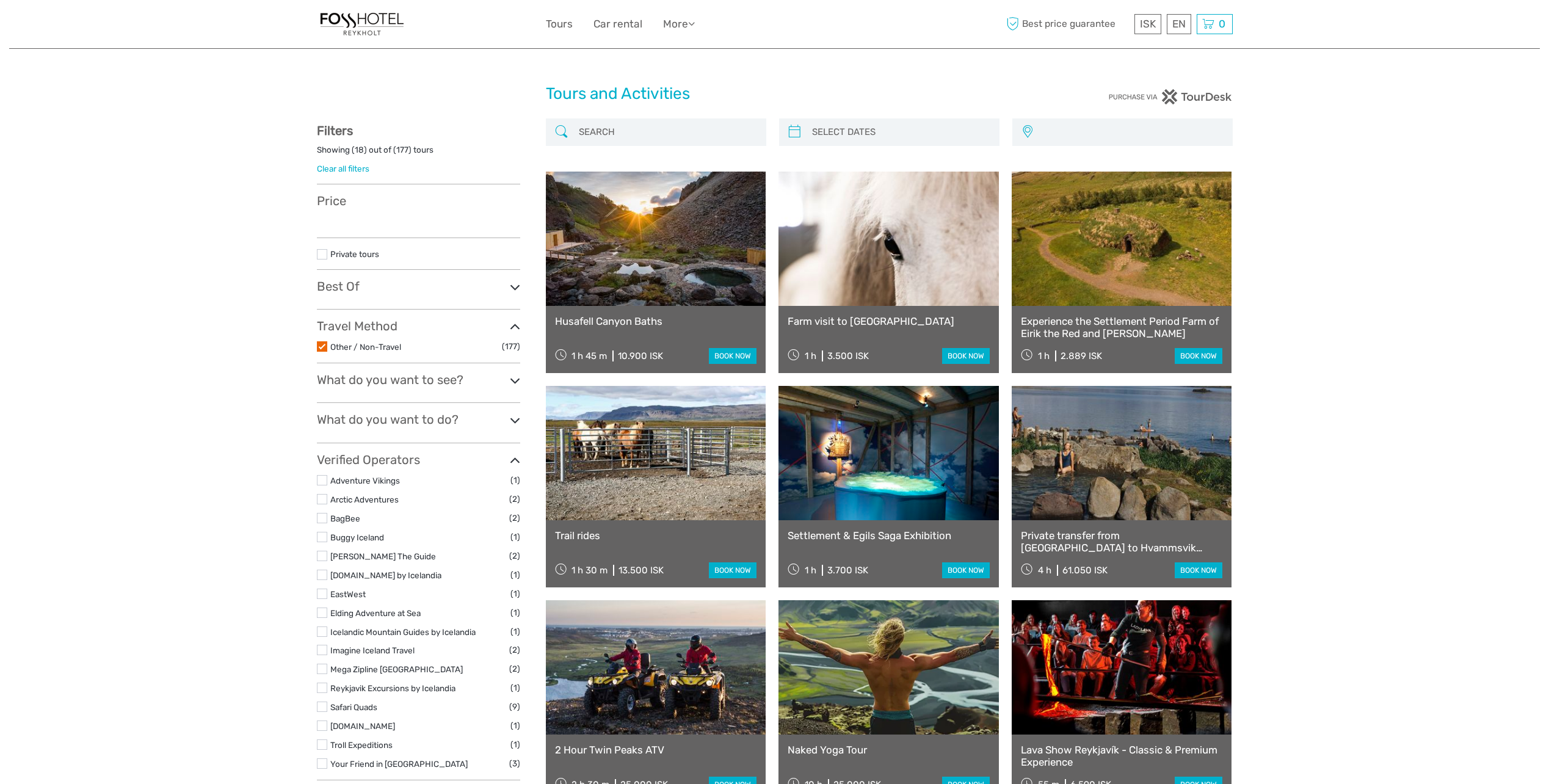
select select
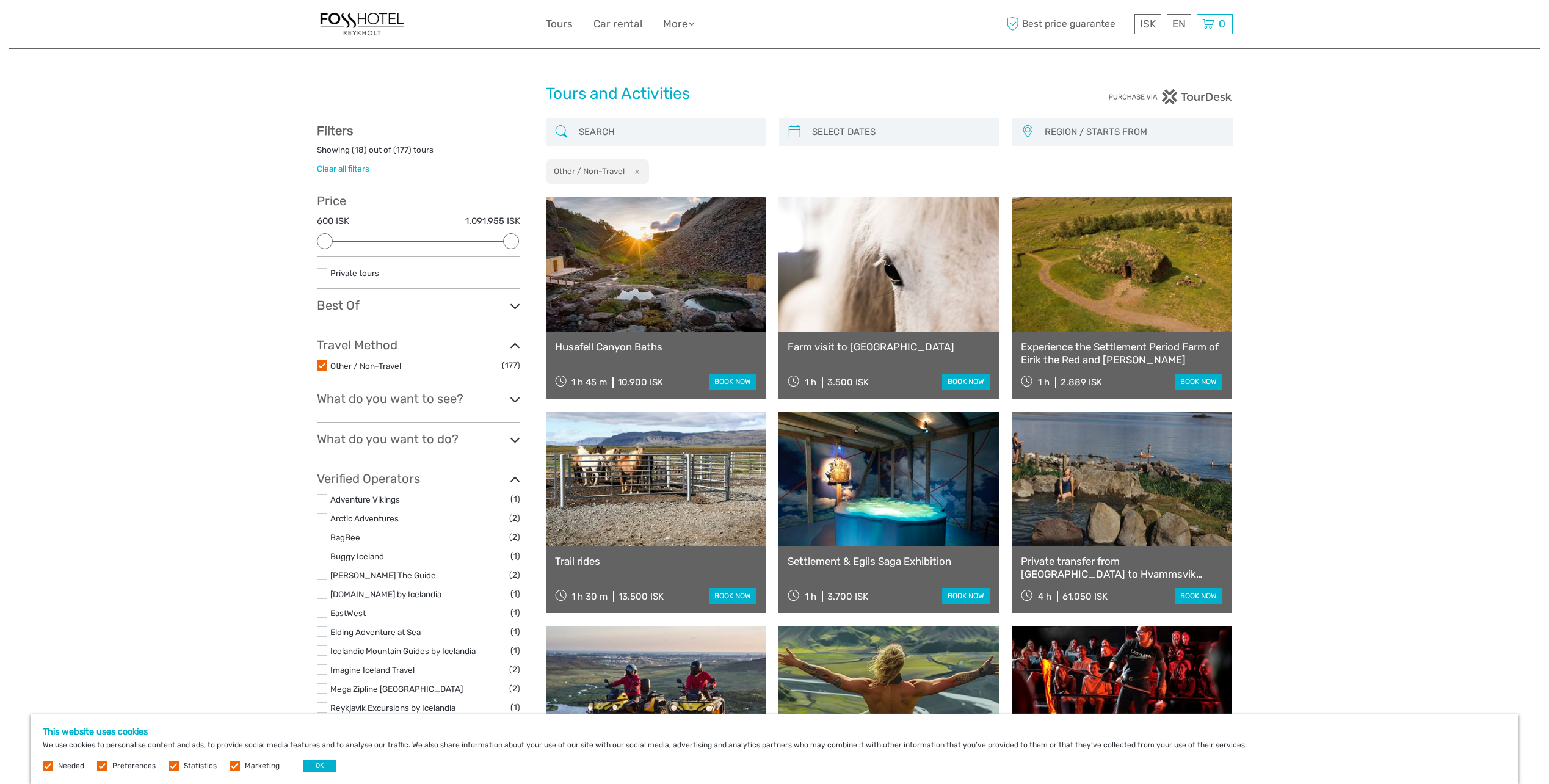
type input "[DATE]"
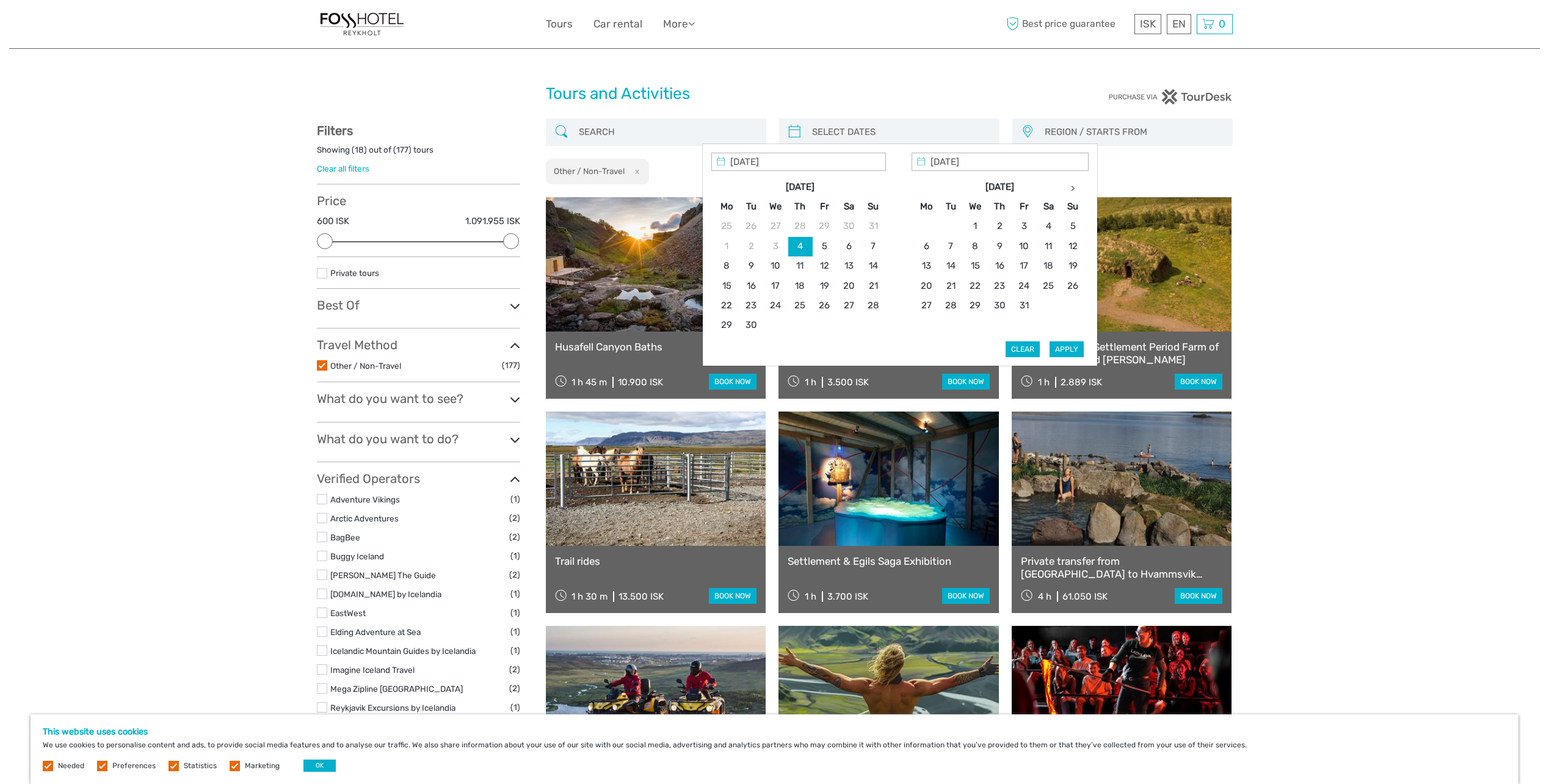
click at [951, 124] on input "search" at bounding box center [900, 131] width 187 height 21
click at [1071, 190] on icon at bounding box center [1073, 187] width 5 height 6
click at [1069, 190] on th at bounding box center [1072, 187] width 25 height 19
type input "03/01/2026"
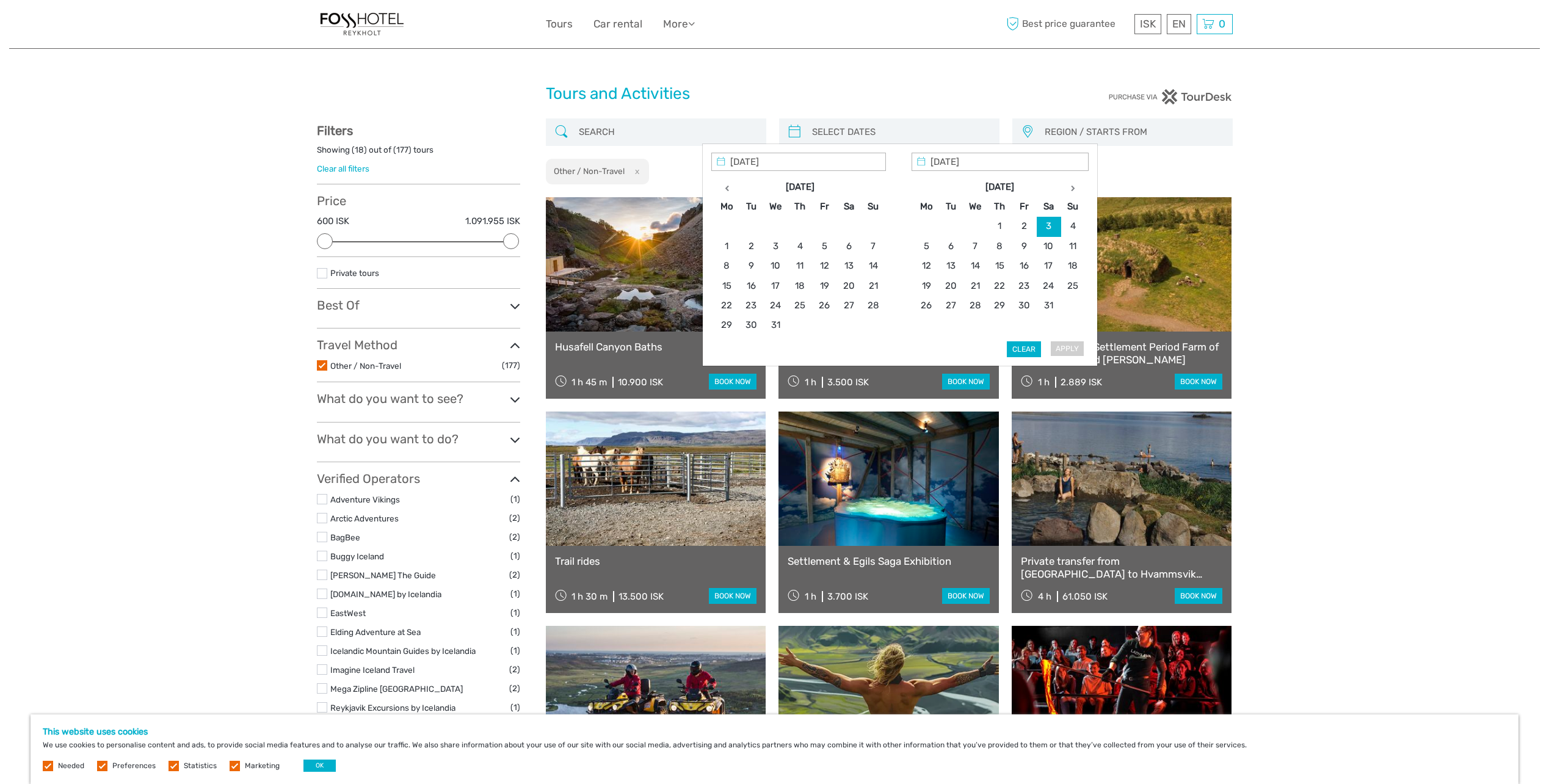
type input "06/01/2026"
type input "03/01/2026"
click at [1066, 348] on button "Apply" at bounding box center [1066, 348] width 34 height 16
type input "03/01/2026 - 06/01/2026"
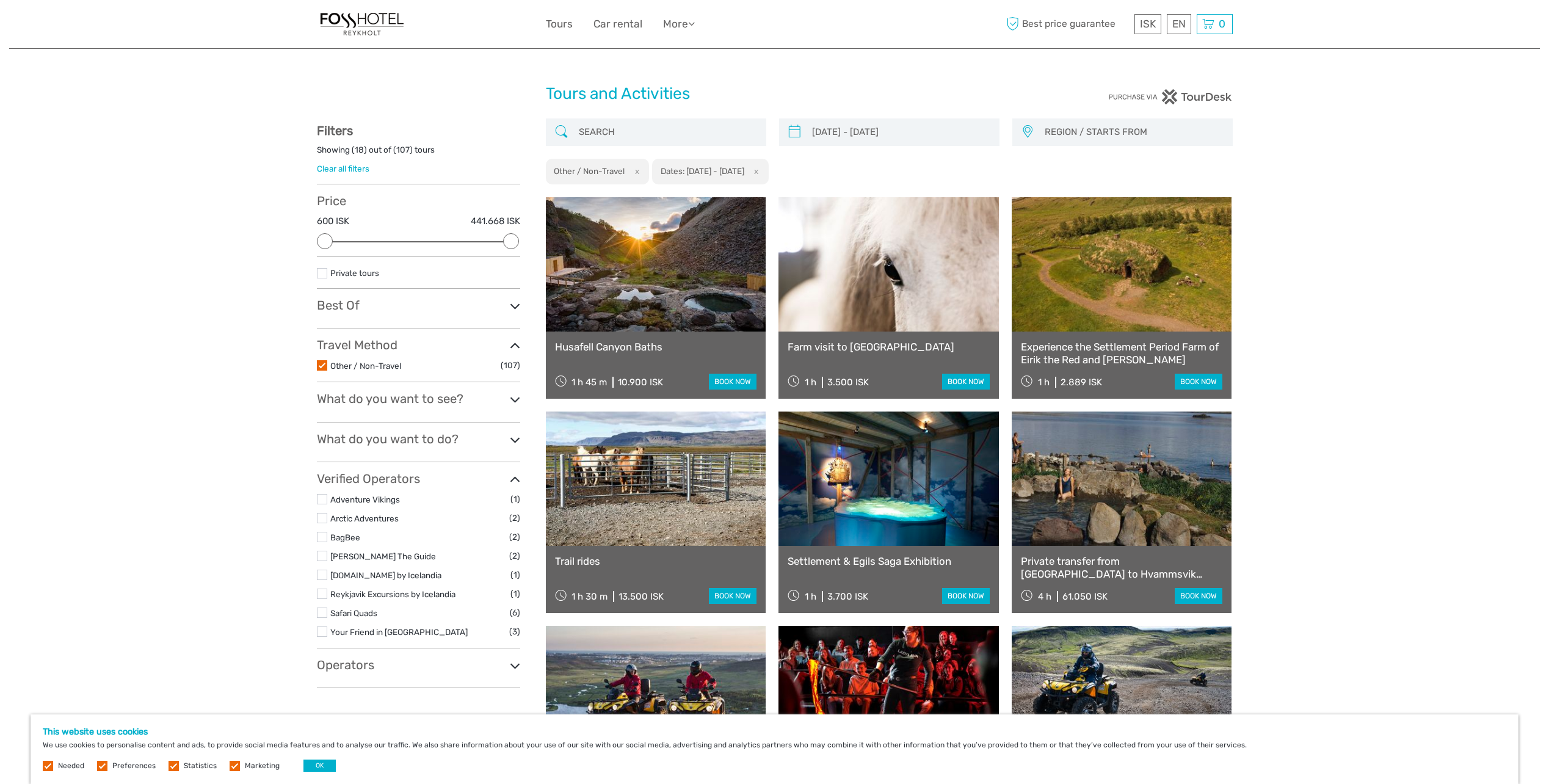
click at [633, 170] on button "x" at bounding box center [634, 171] width 17 height 13
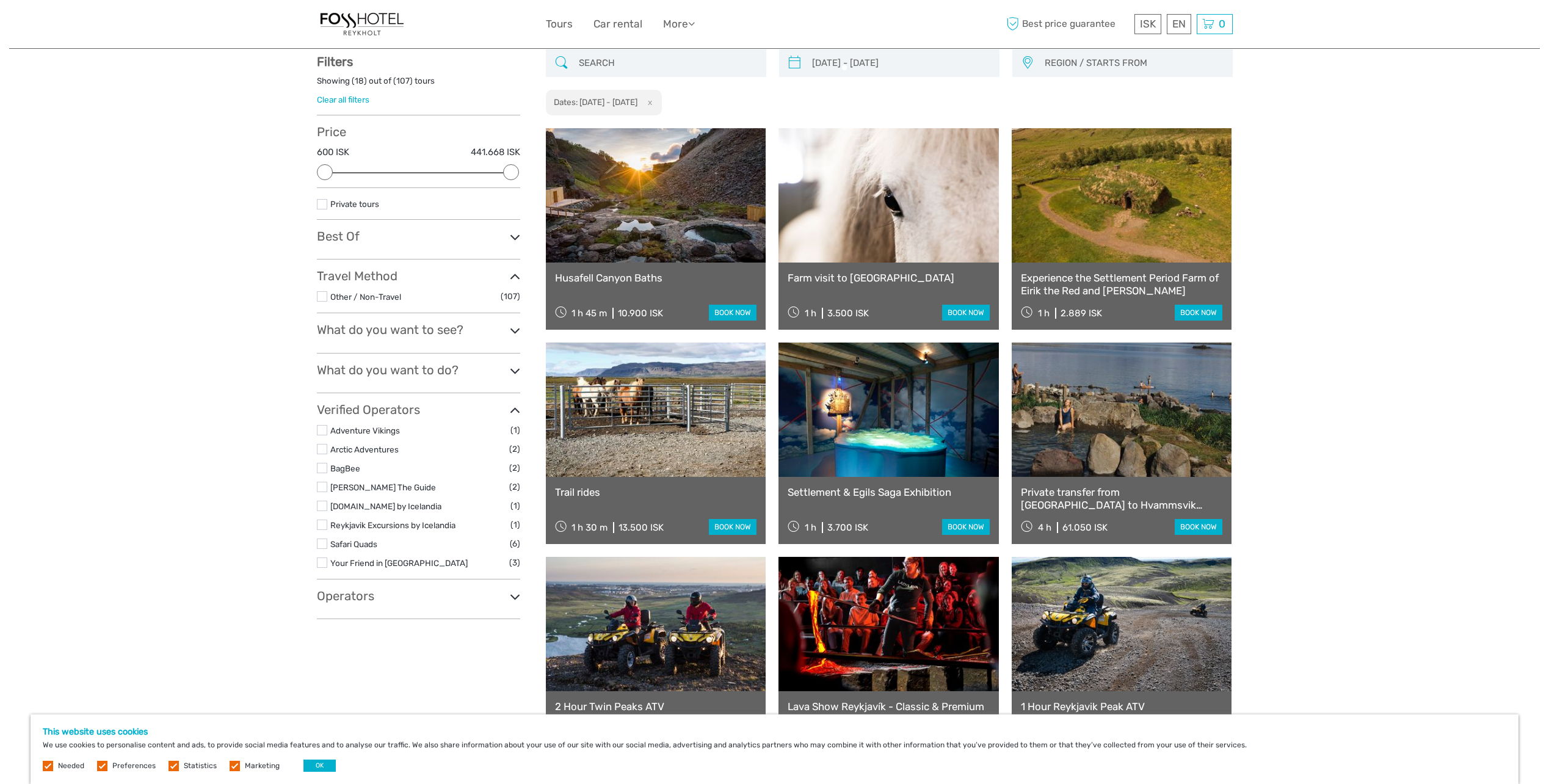
scroll to position [70, 0]
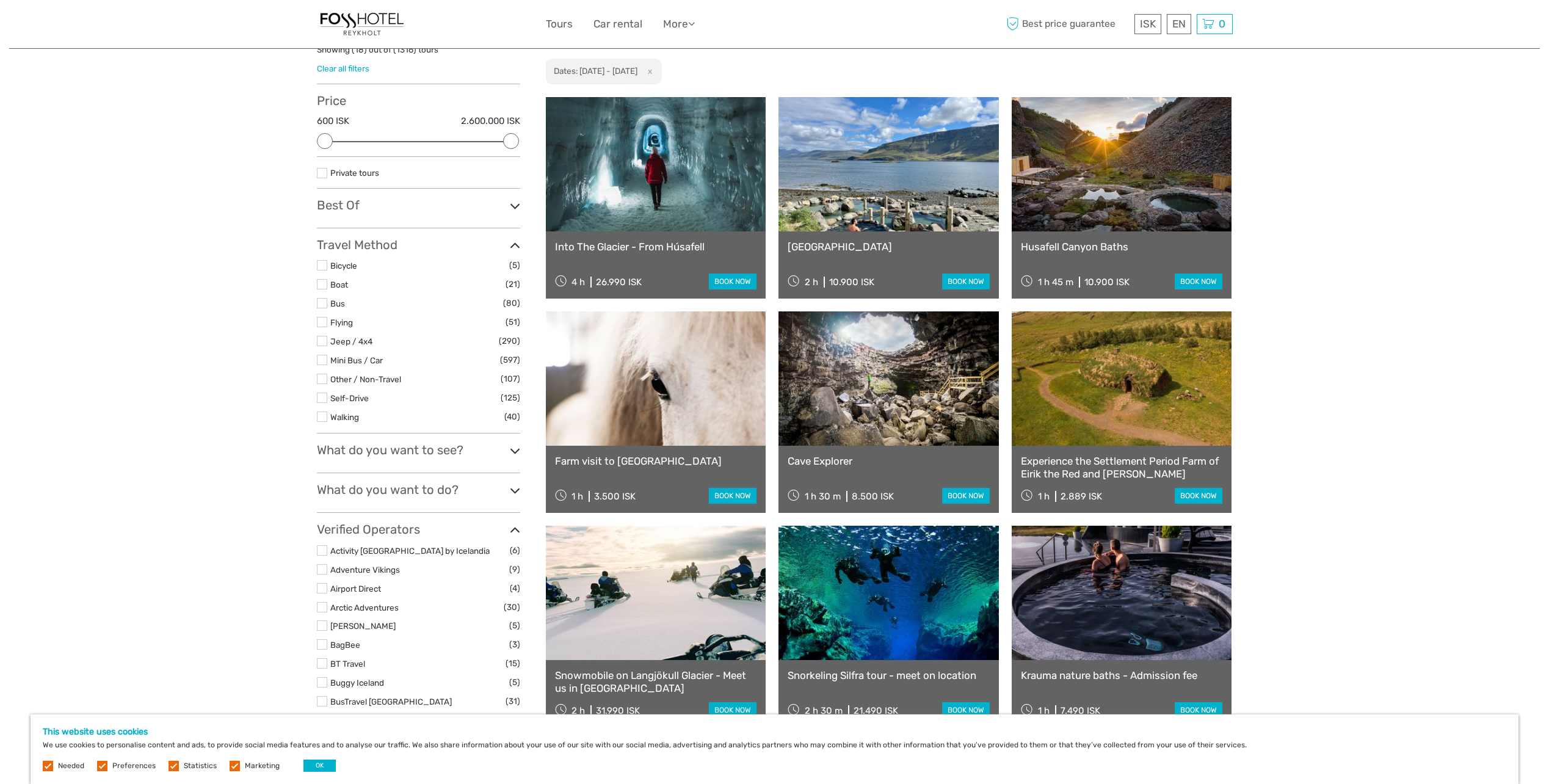
scroll to position [131, 0]
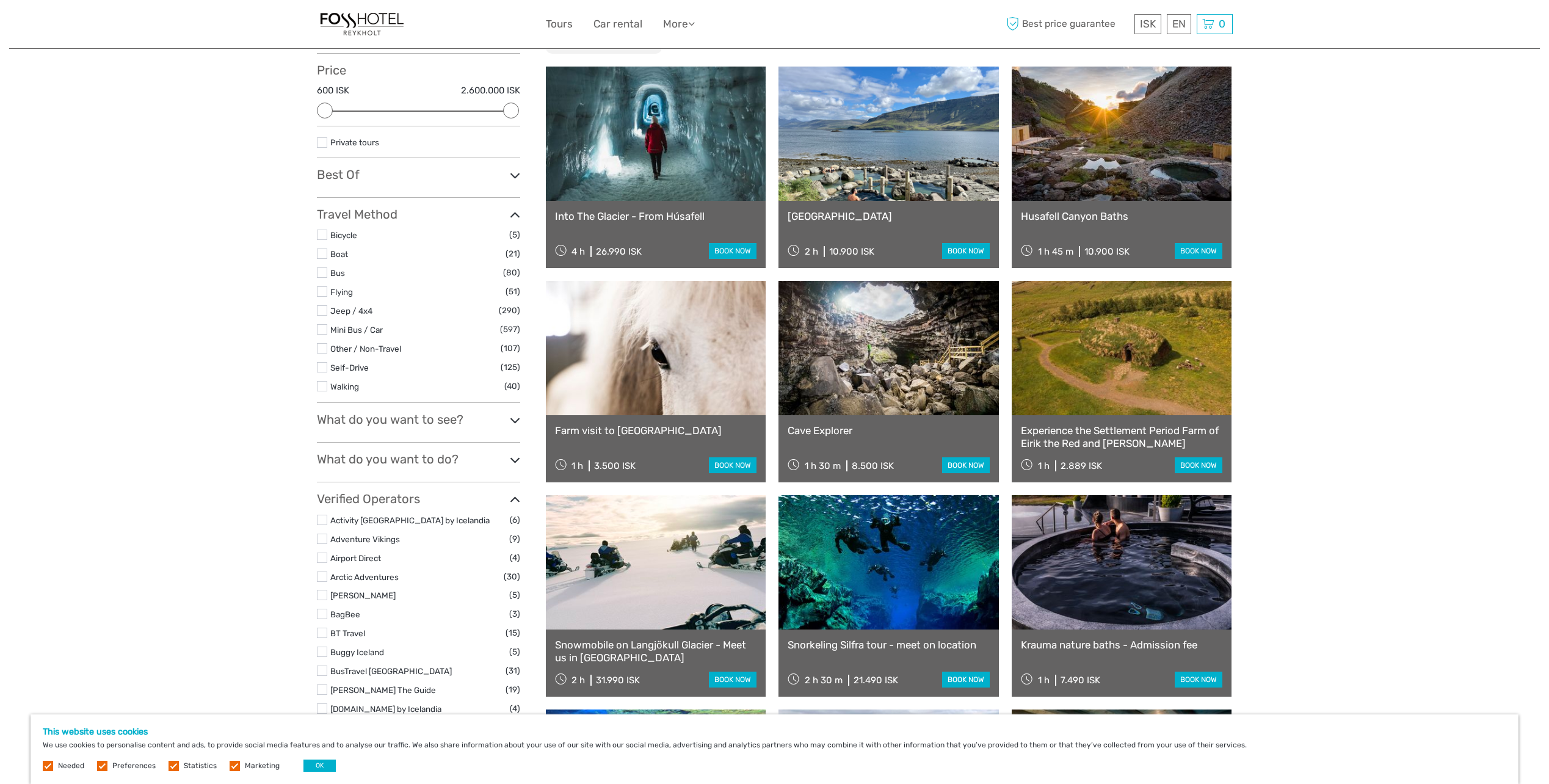
click at [686, 568] on link at bounding box center [656, 562] width 221 height 134
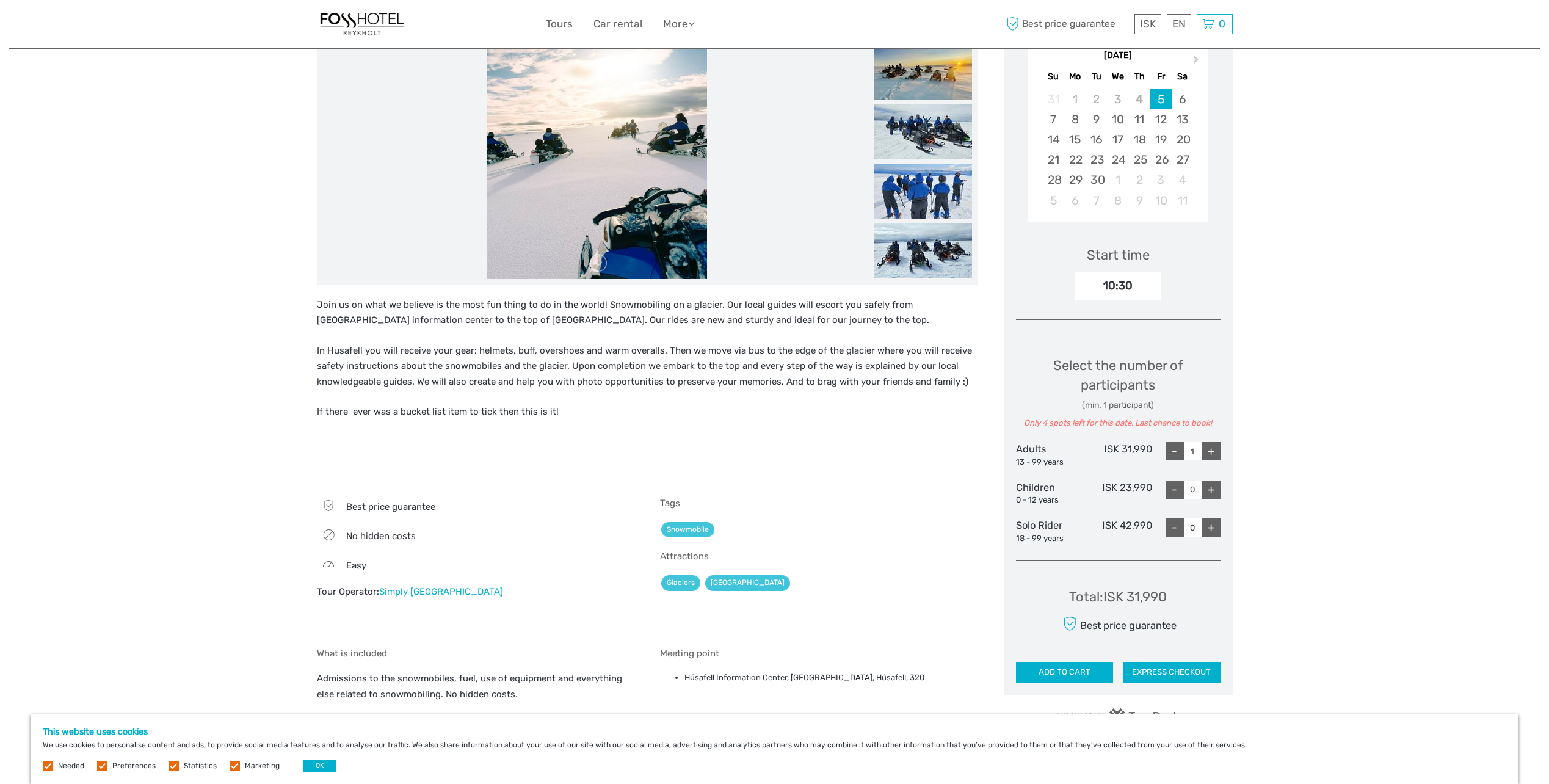
scroll to position [183, 0]
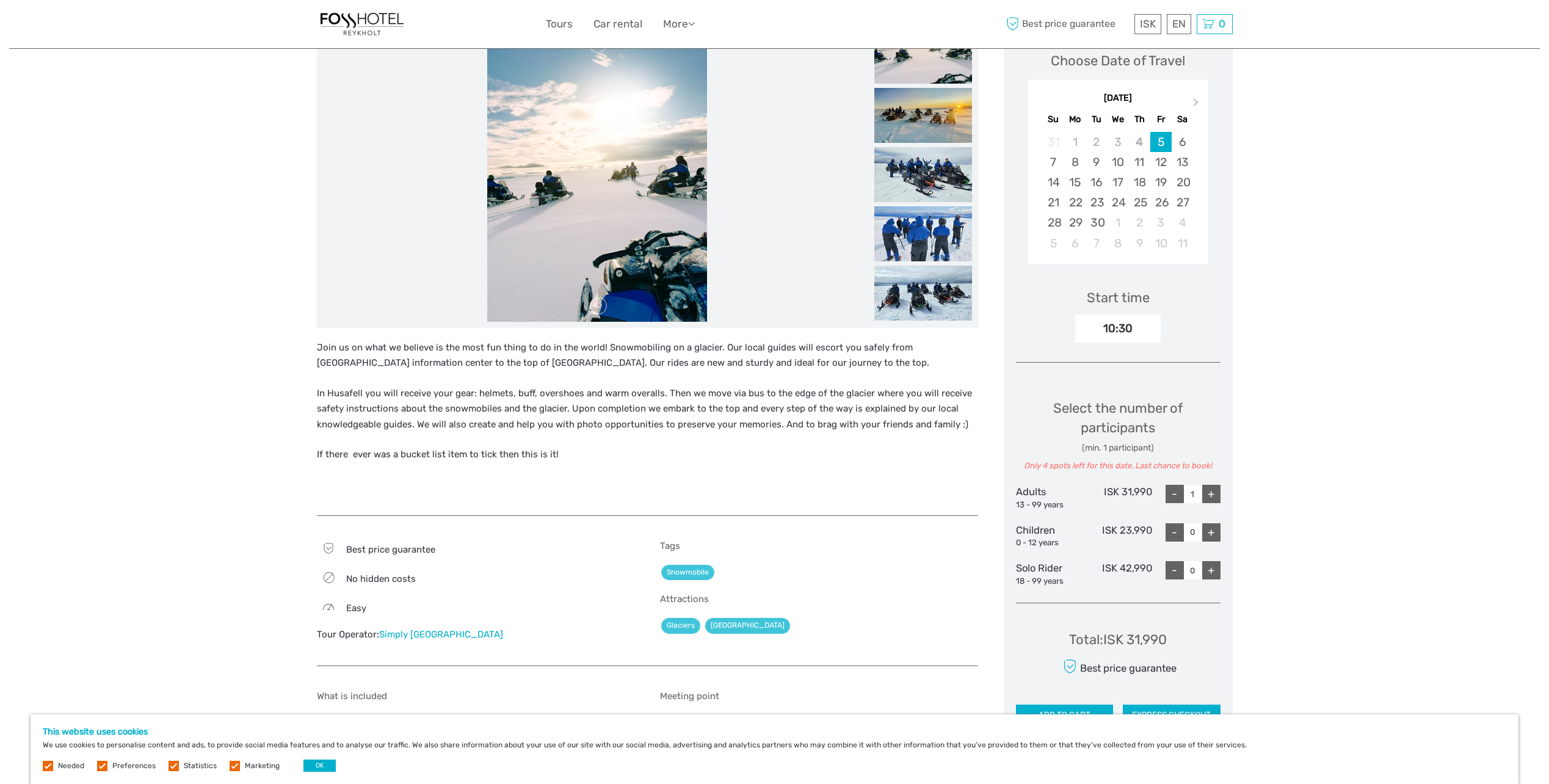
click at [899, 124] on img at bounding box center [923, 116] width 97 height 55
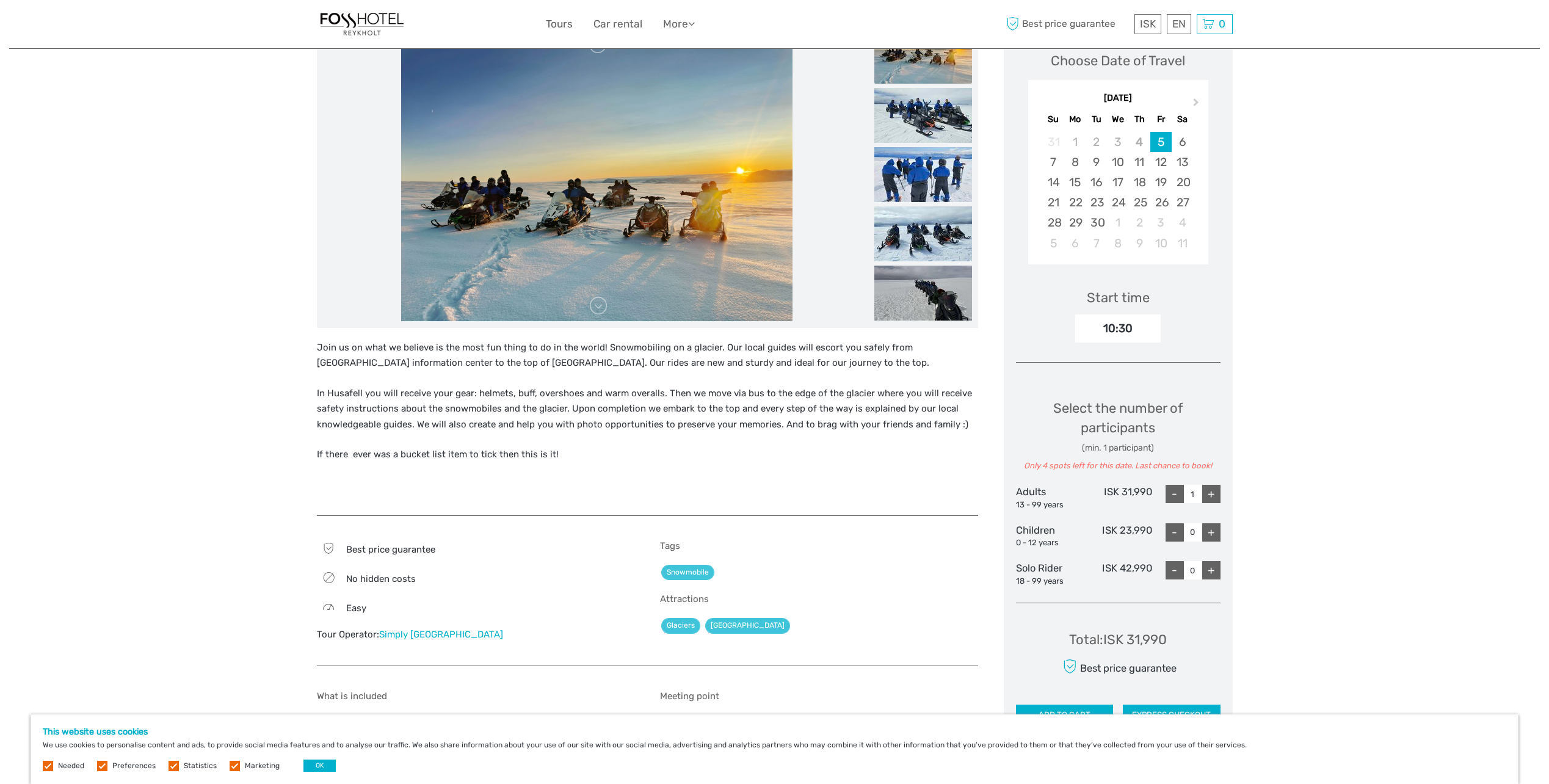
click at [918, 170] on img at bounding box center [923, 175] width 97 height 55
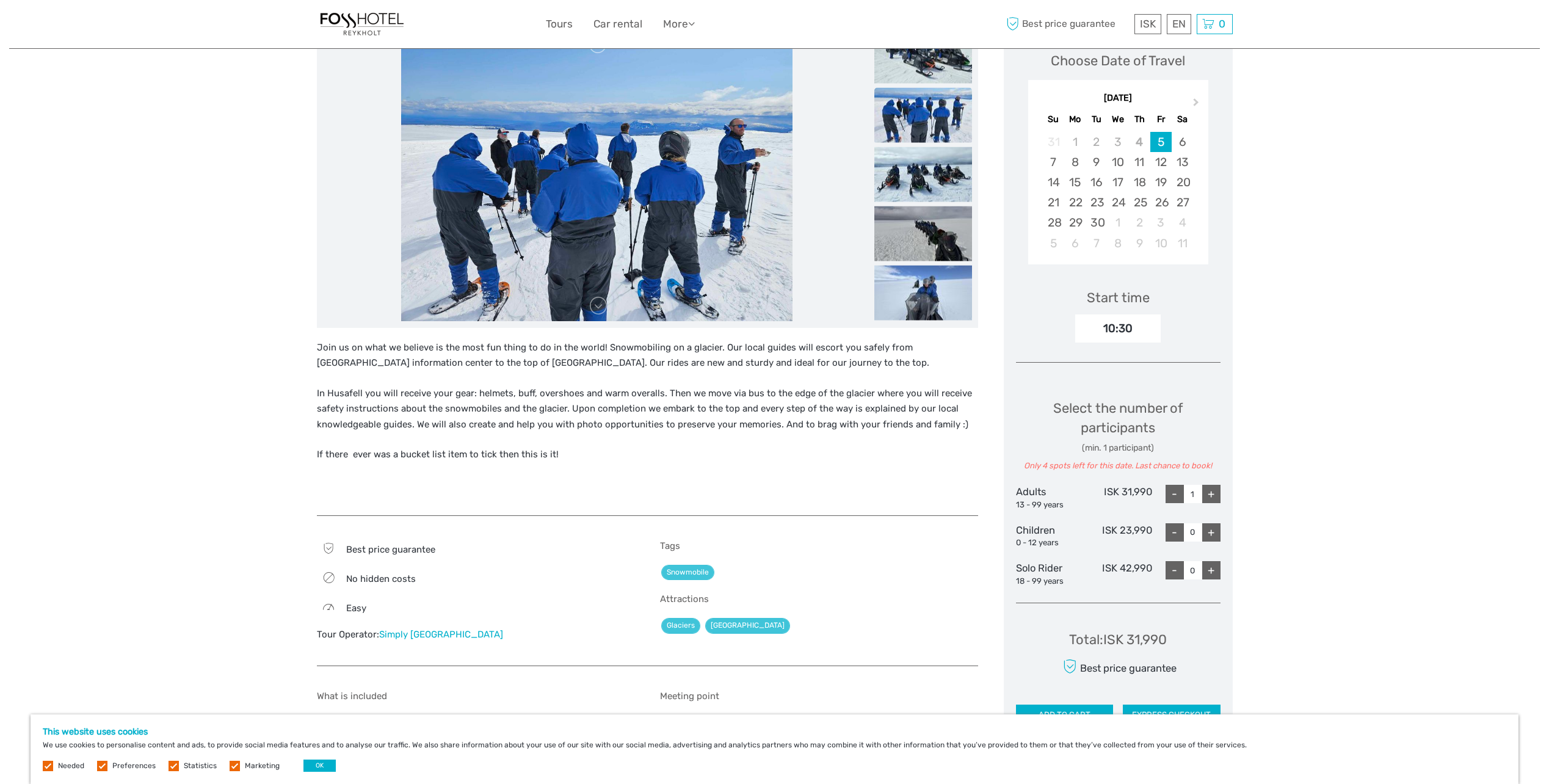
click at [905, 229] on img at bounding box center [923, 233] width 97 height 55
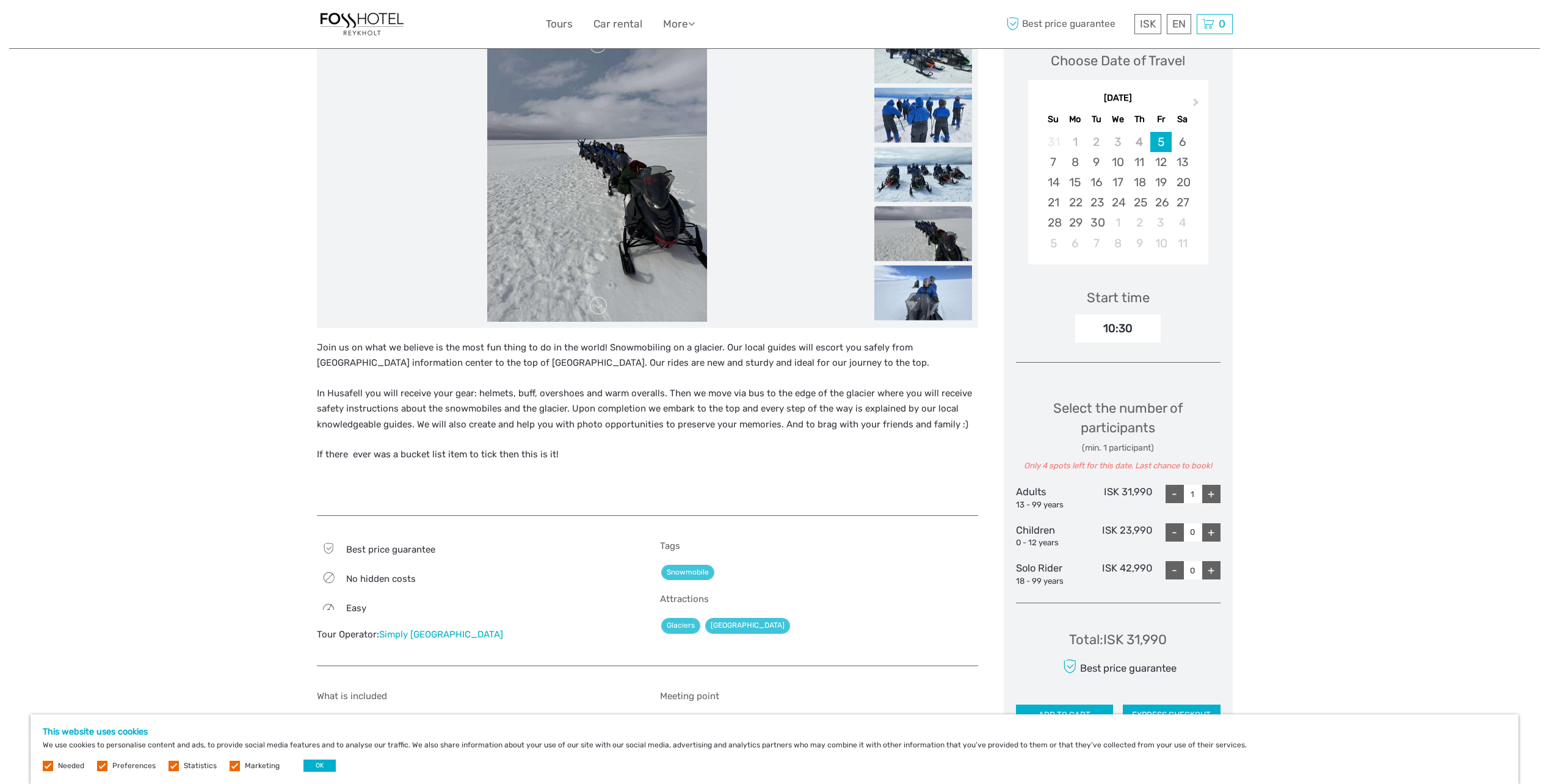
click at [928, 298] on img at bounding box center [923, 292] width 97 height 55
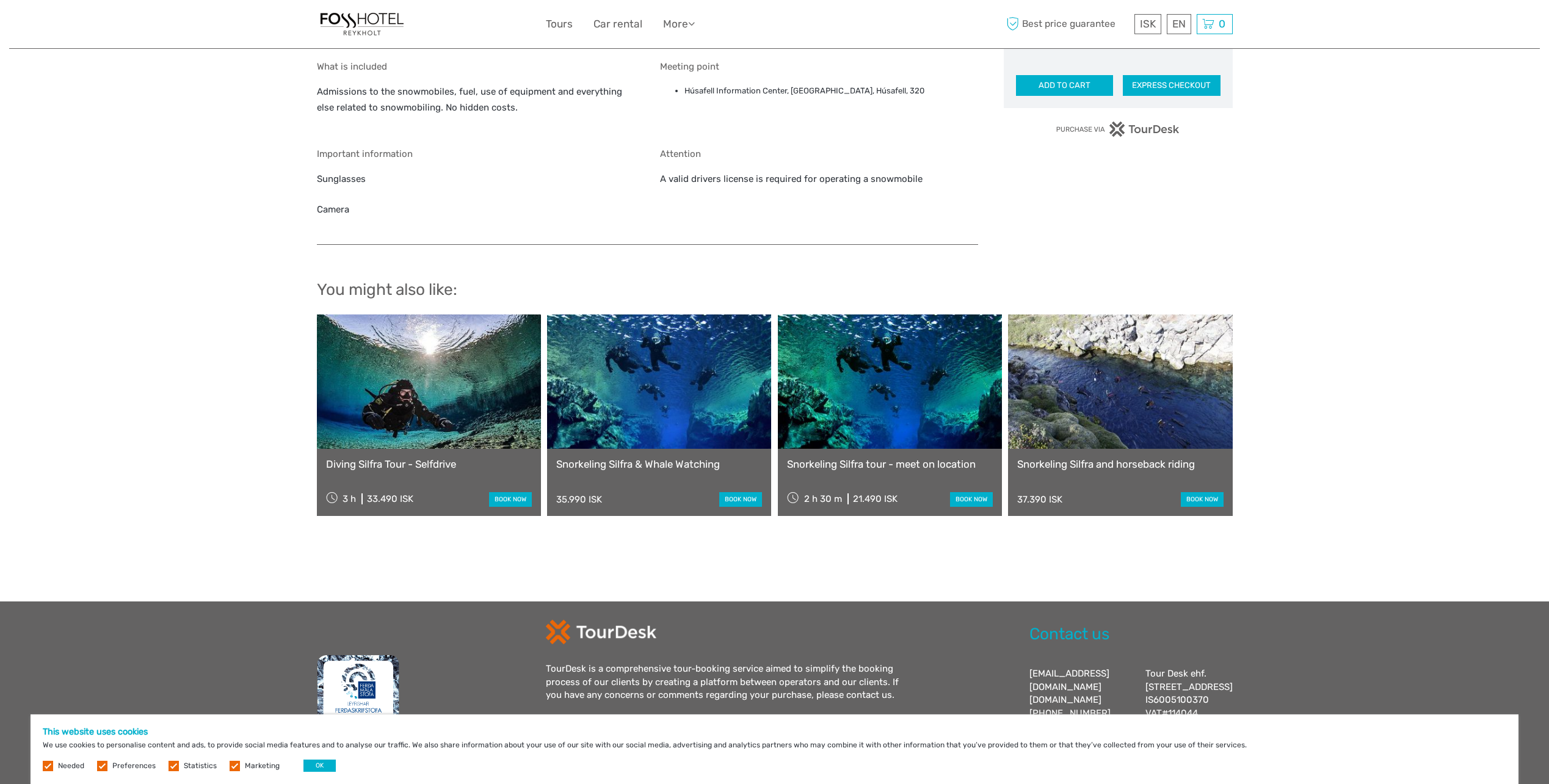
scroll to position [855, 0]
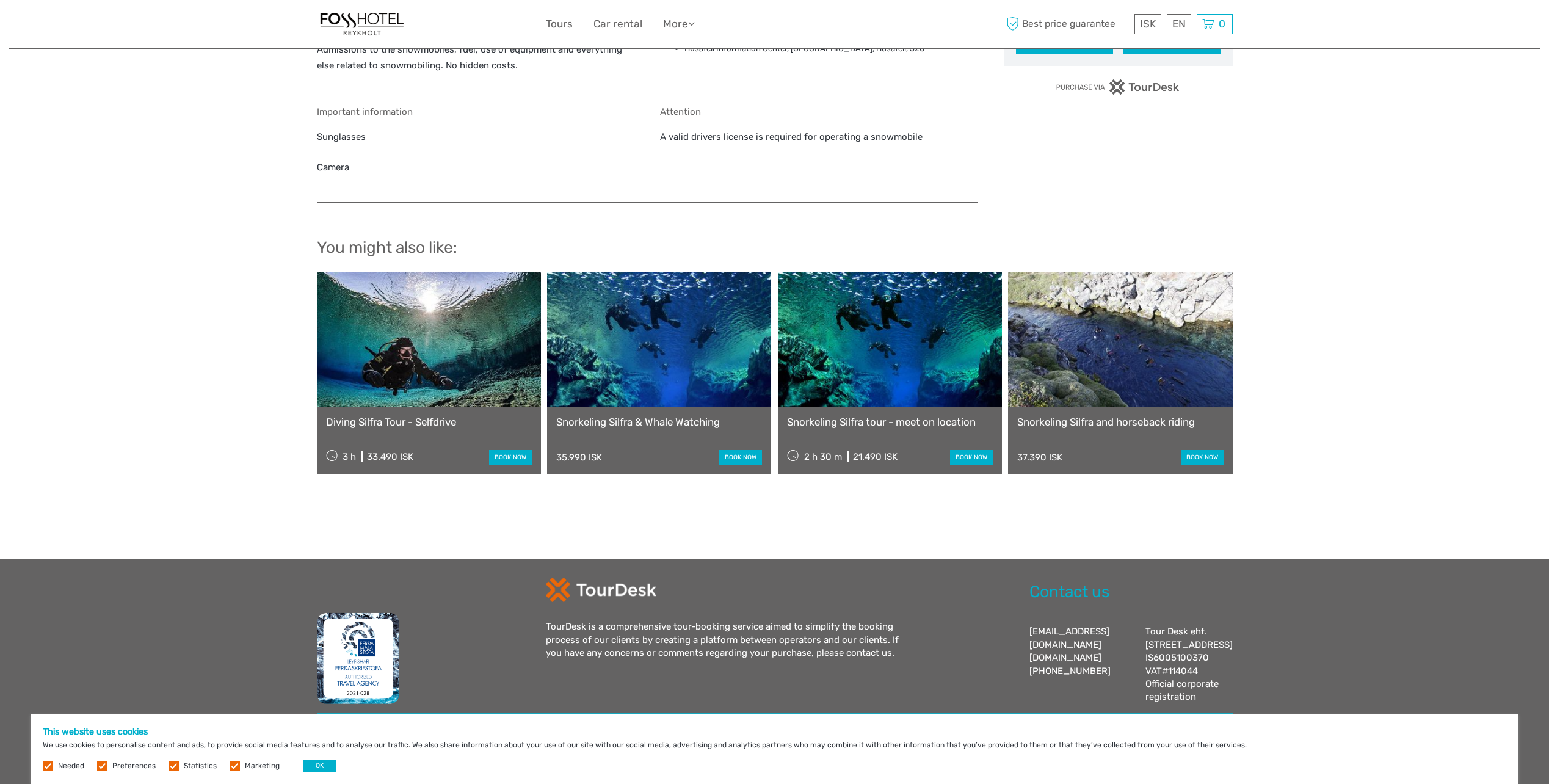
drag, startPoint x: 381, startPoint y: 30, endPoint x: 390, endPoint y: 35, distance: 10.3
click at [381, 30] on img at bounding box center [362, 24] width 90 height 30
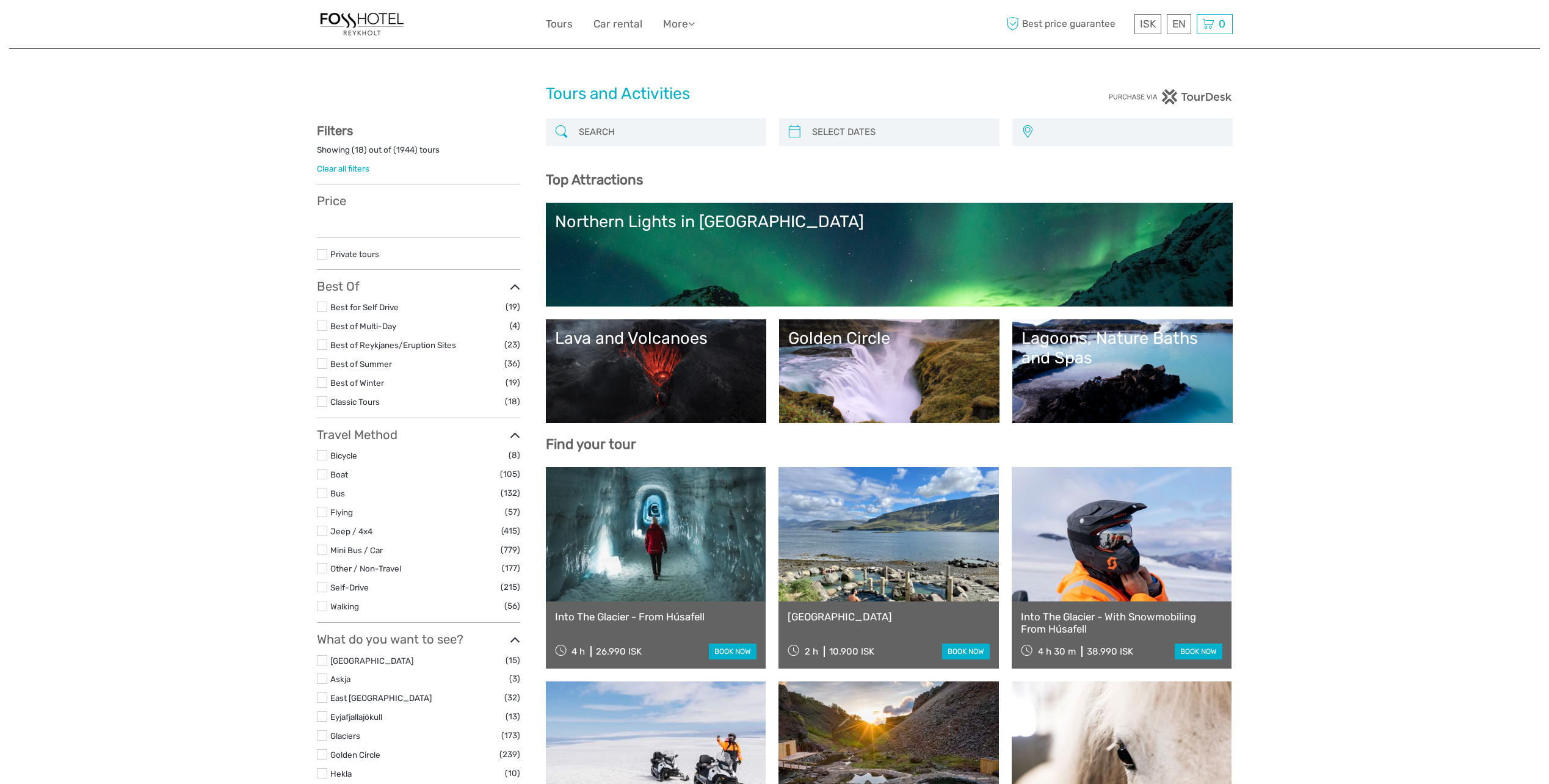
select select
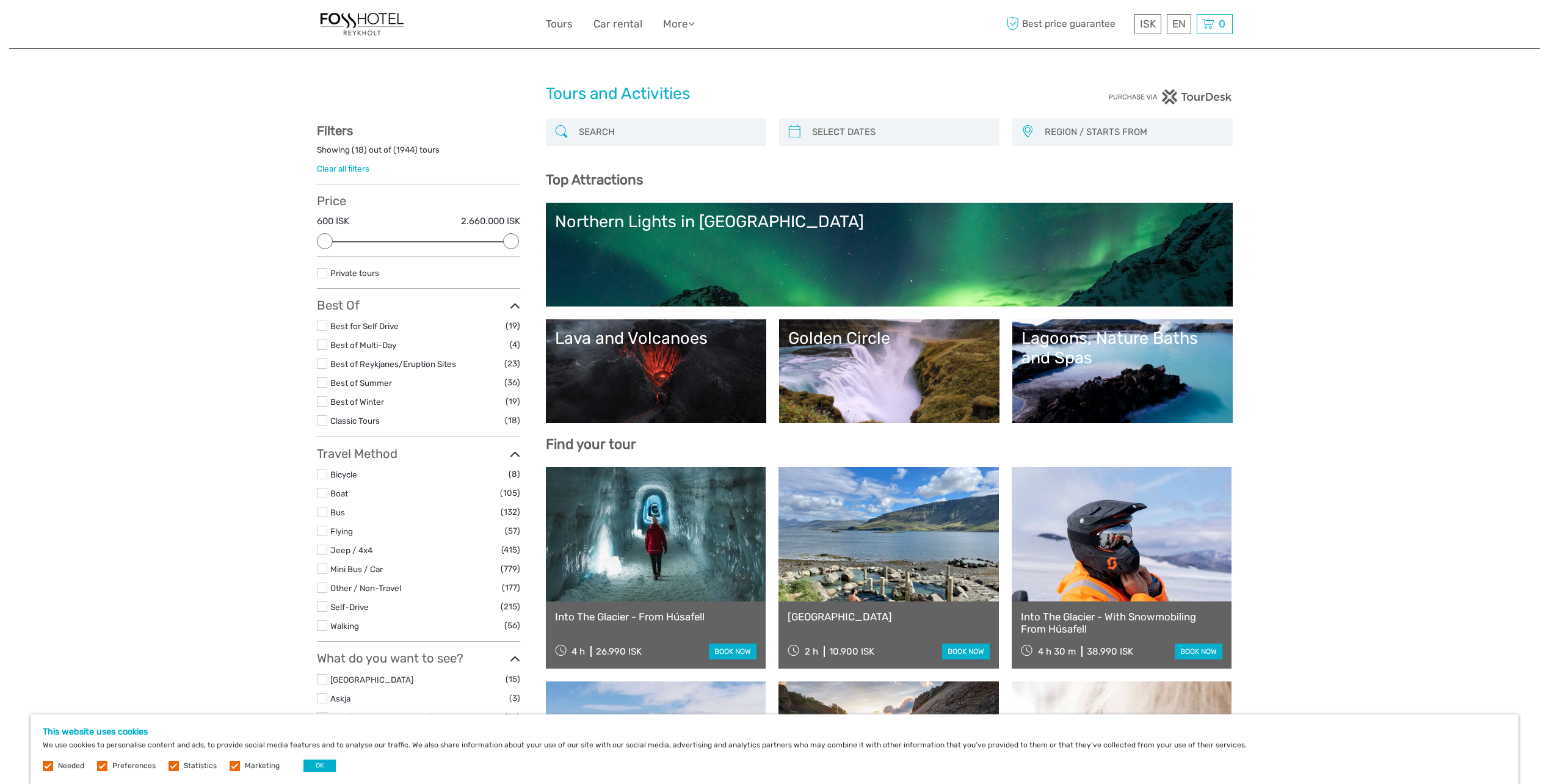
click at [366, 19] on img at bounding box center [362, 24] width 90 height 30
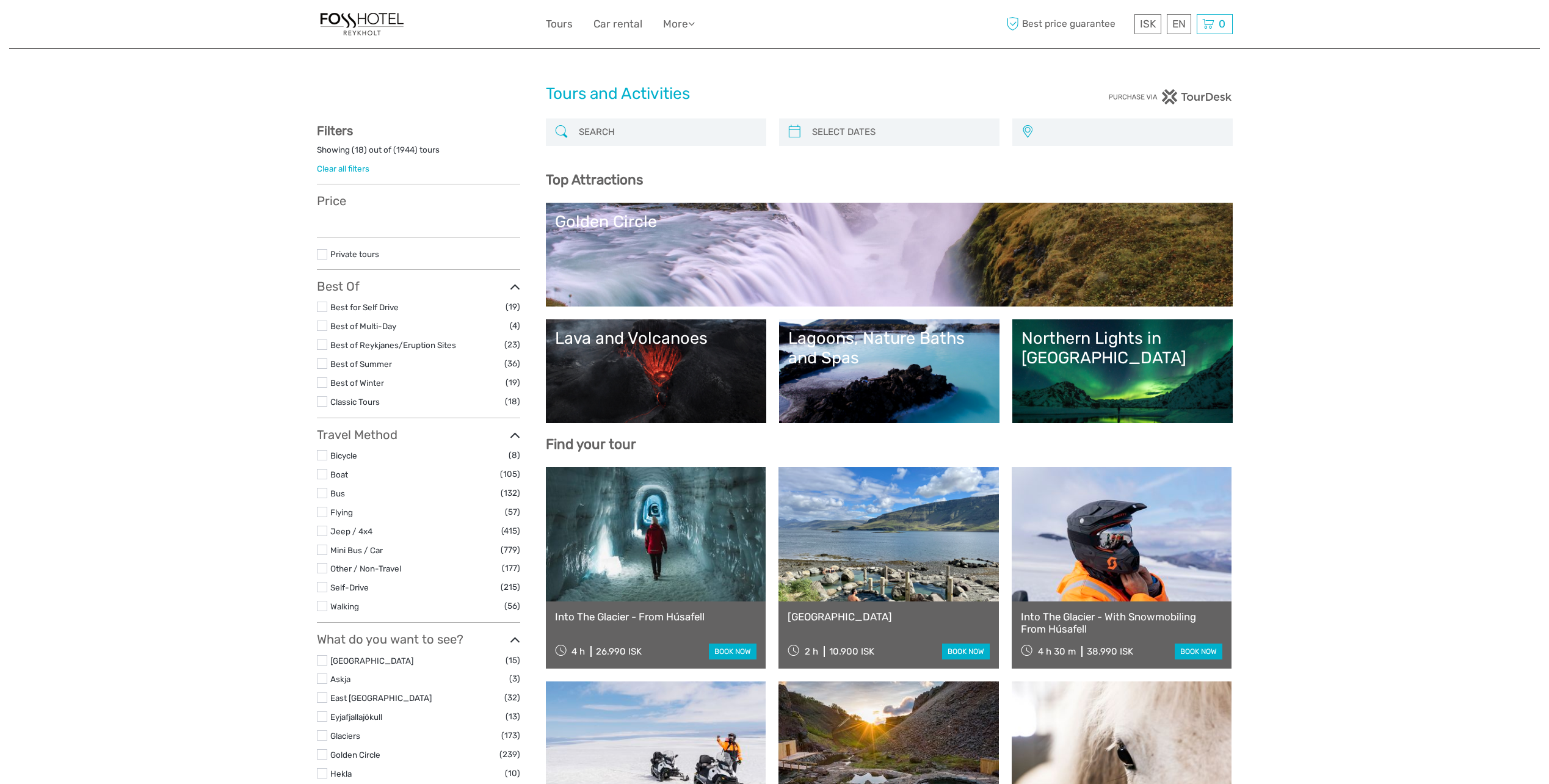
select select
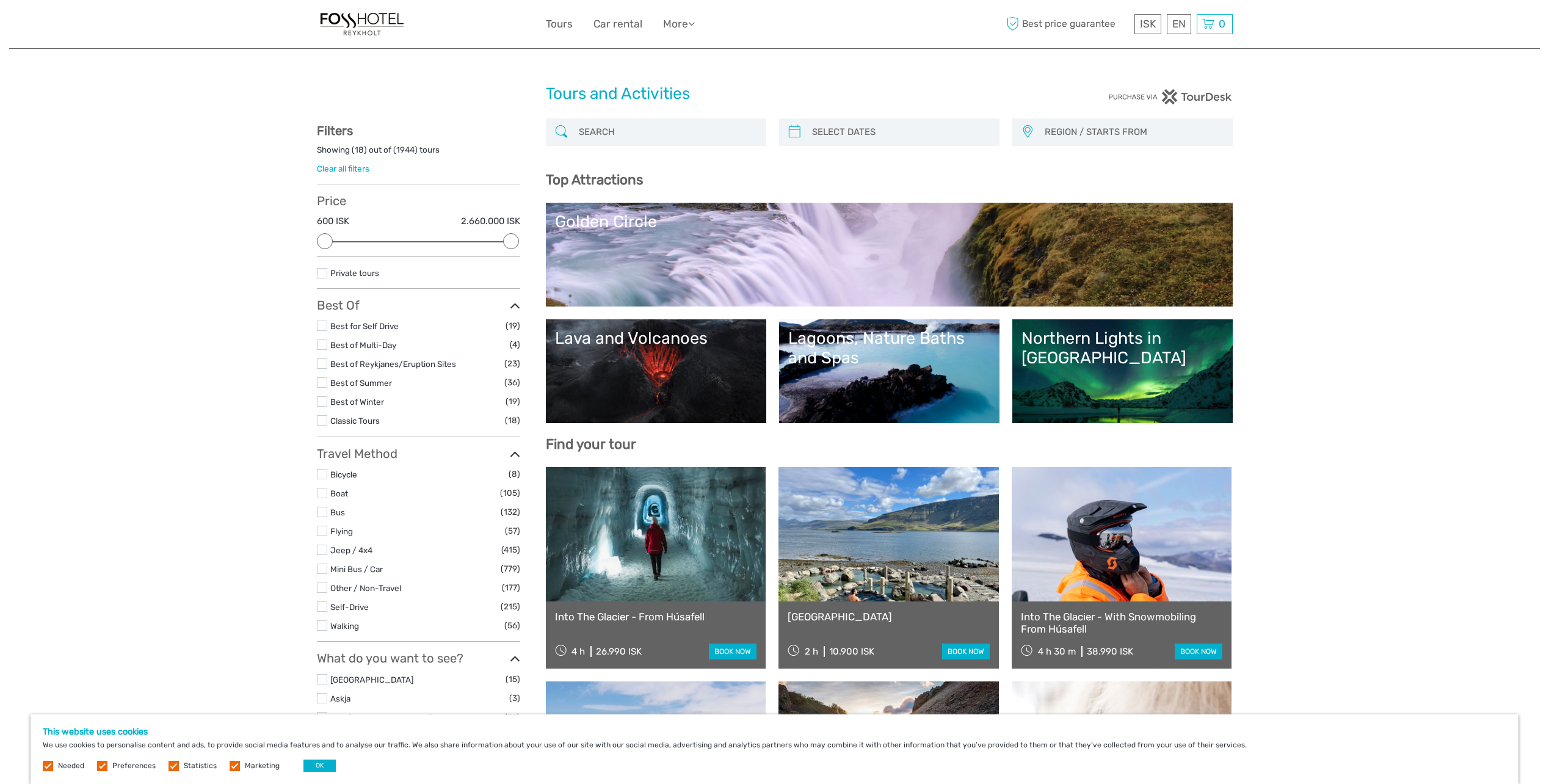
click at [684, 19] on link "More" at bounding box center [678, 24] width 32 height 17
click at [655, 74] on link "Back to Hotel" at bounding box center [657, 76] width 74 height 24
